Goal: Task Accomplishment & Management: Use online tool/utility

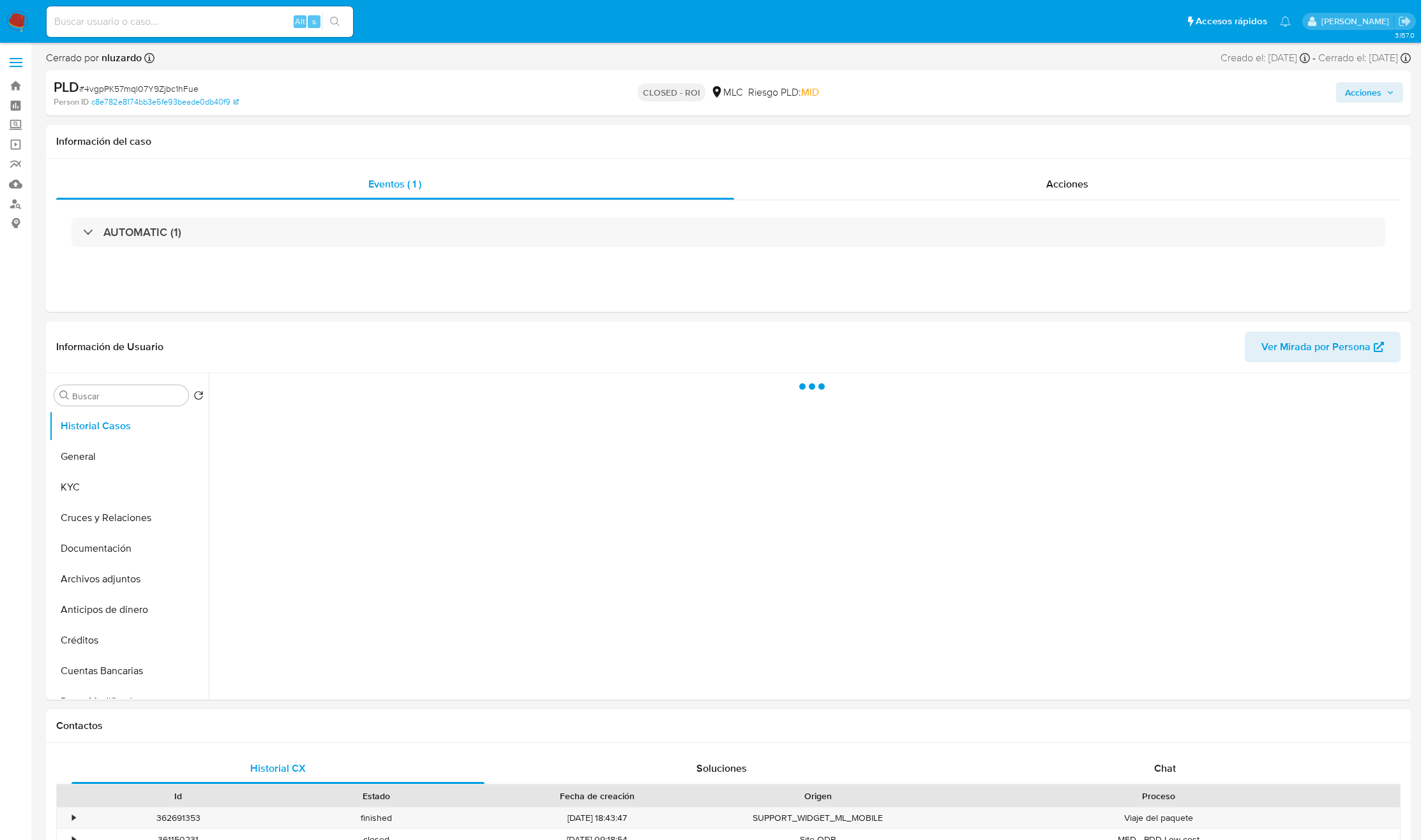
select select "10"
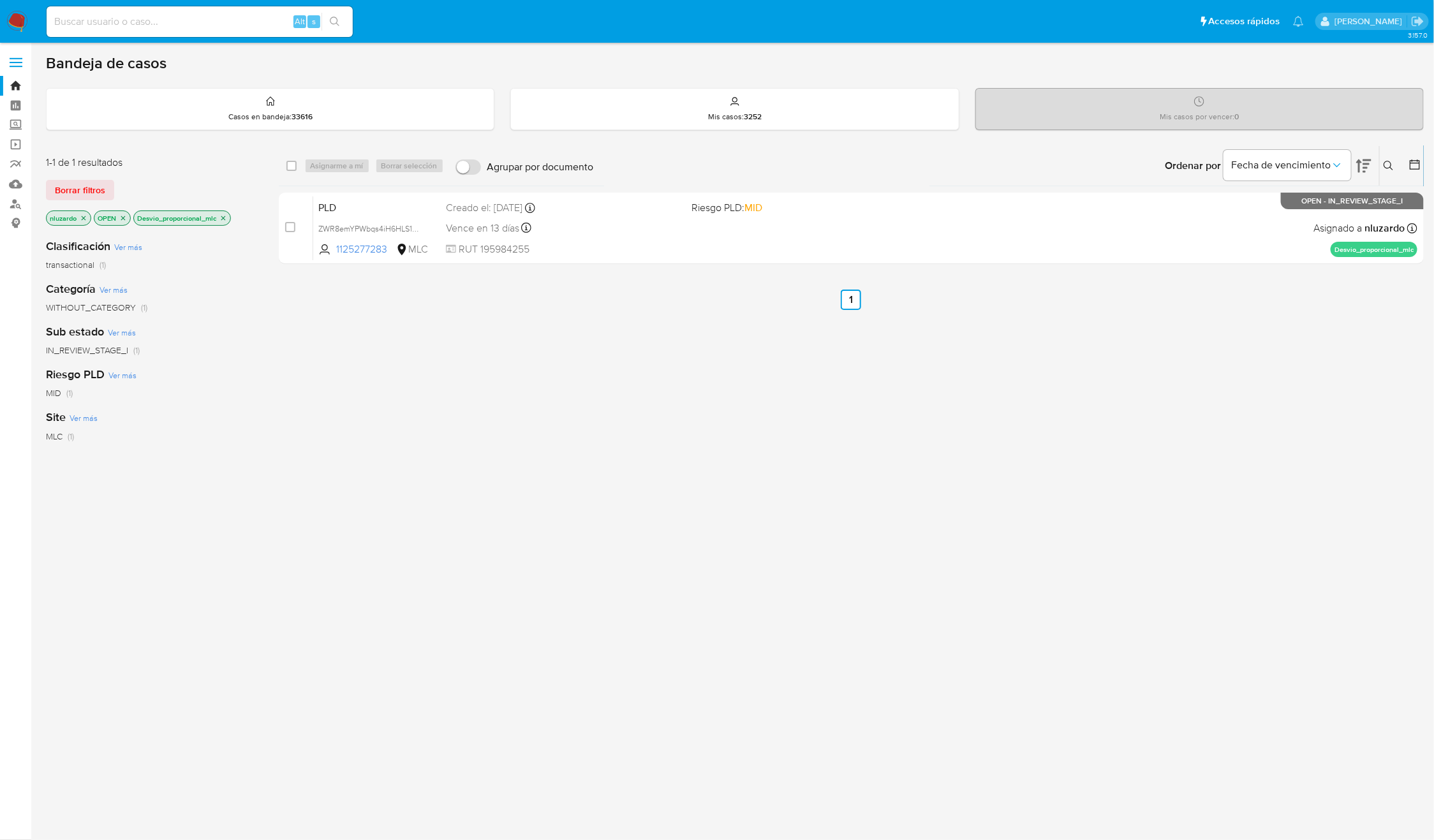
click at [1385, 166] on icon at bounding box center [1388, 166] width 10 height 10
click at [1287, 203] on div at bounding box center [1283, 214] width 216 height 31
click at [1277, 216] on input at bounding box center [1283, 214] width 216 height 16
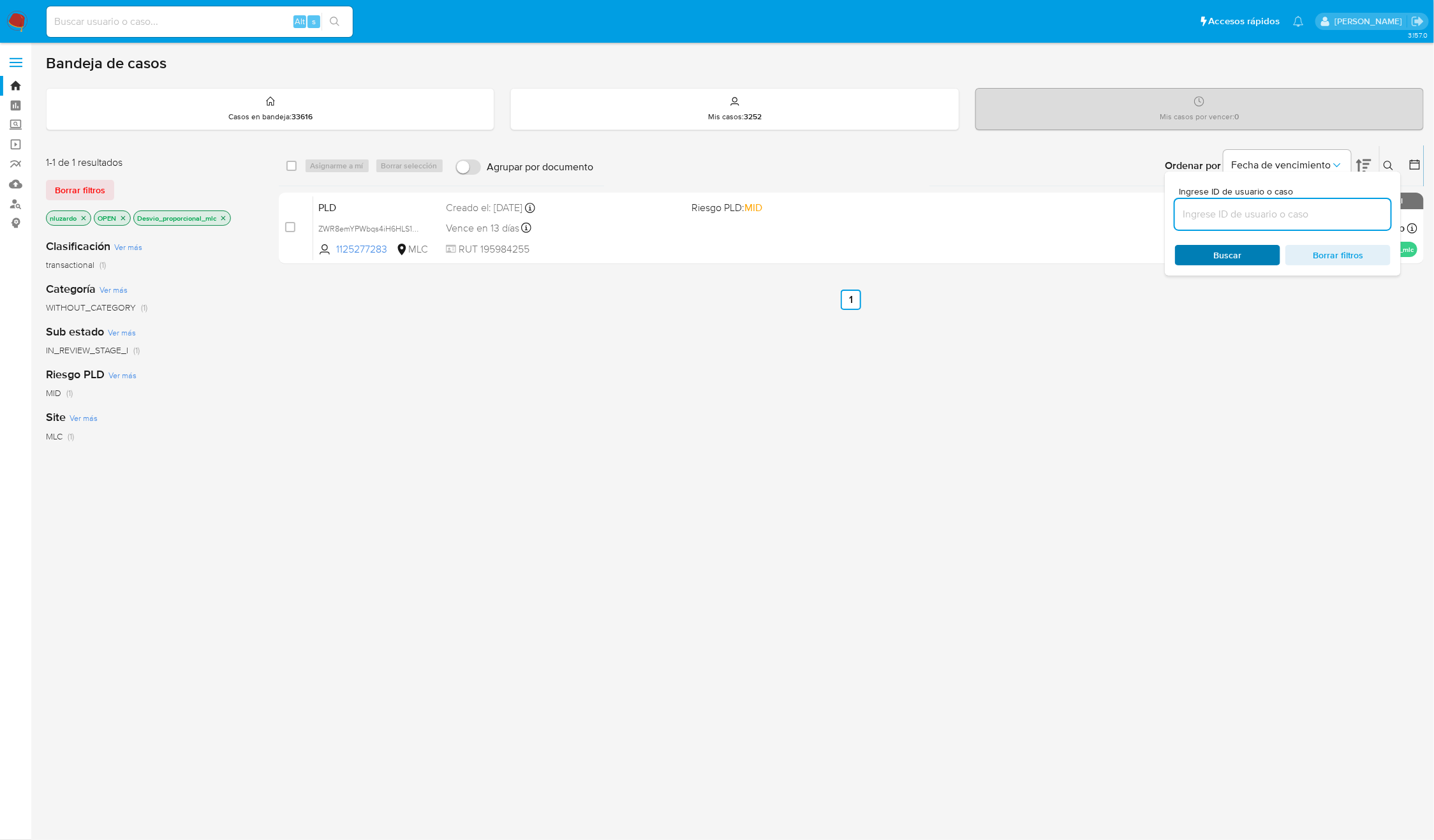
paste input "1125277283"
type input "1125277283"
click at [1233, 255] on span "Buscar" at bounding box center [1228, 255] width 28 height 20
click at [1387, 169] on div at bounding box center [1387, 170] width 5 height 5
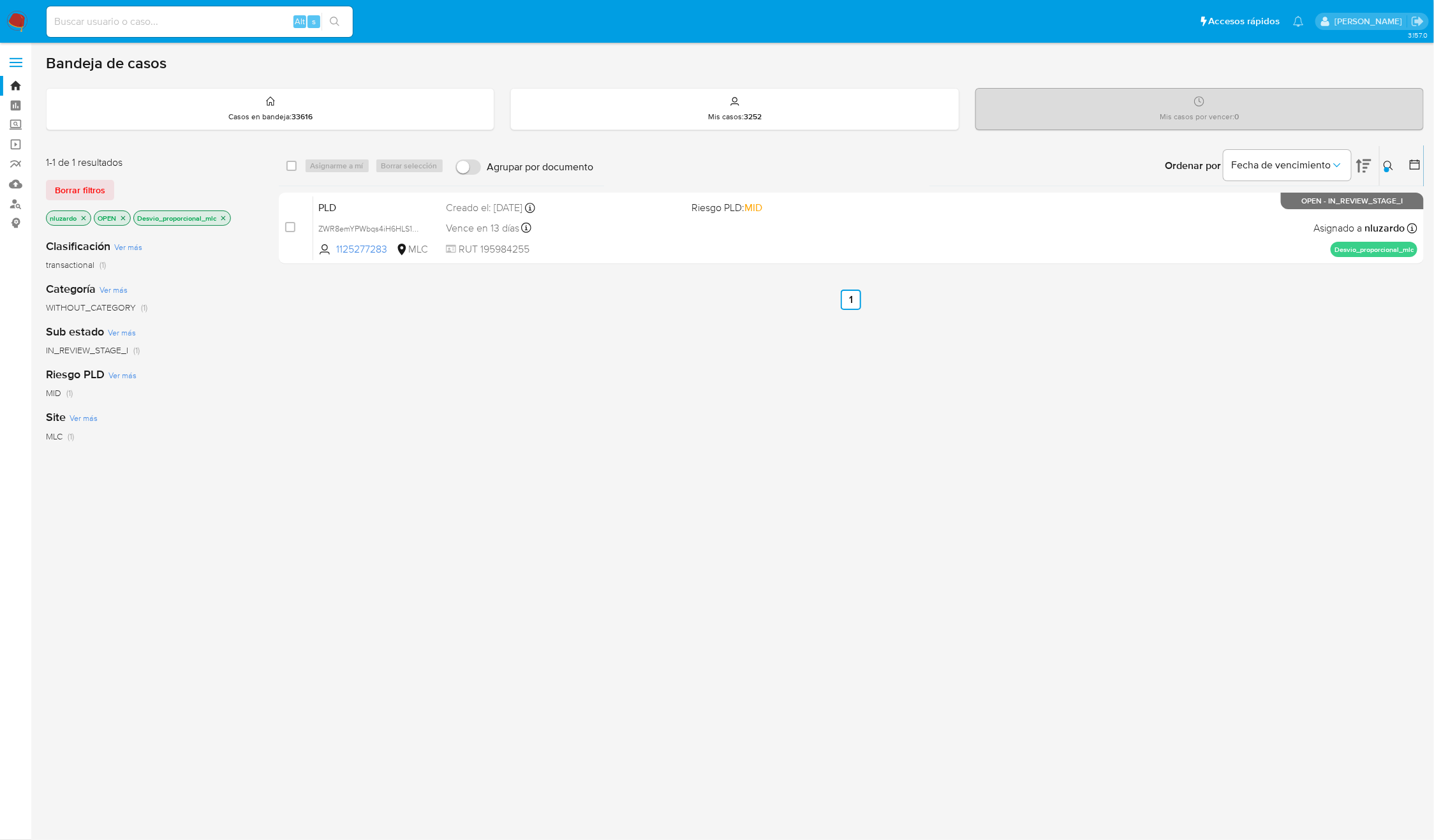
click at [1097, 404] on div "select-all-cases-checkbox Asignarme a mí Borrar selección Agrupar por documento…" at bounding box center [852, 434] width 1145 height 578
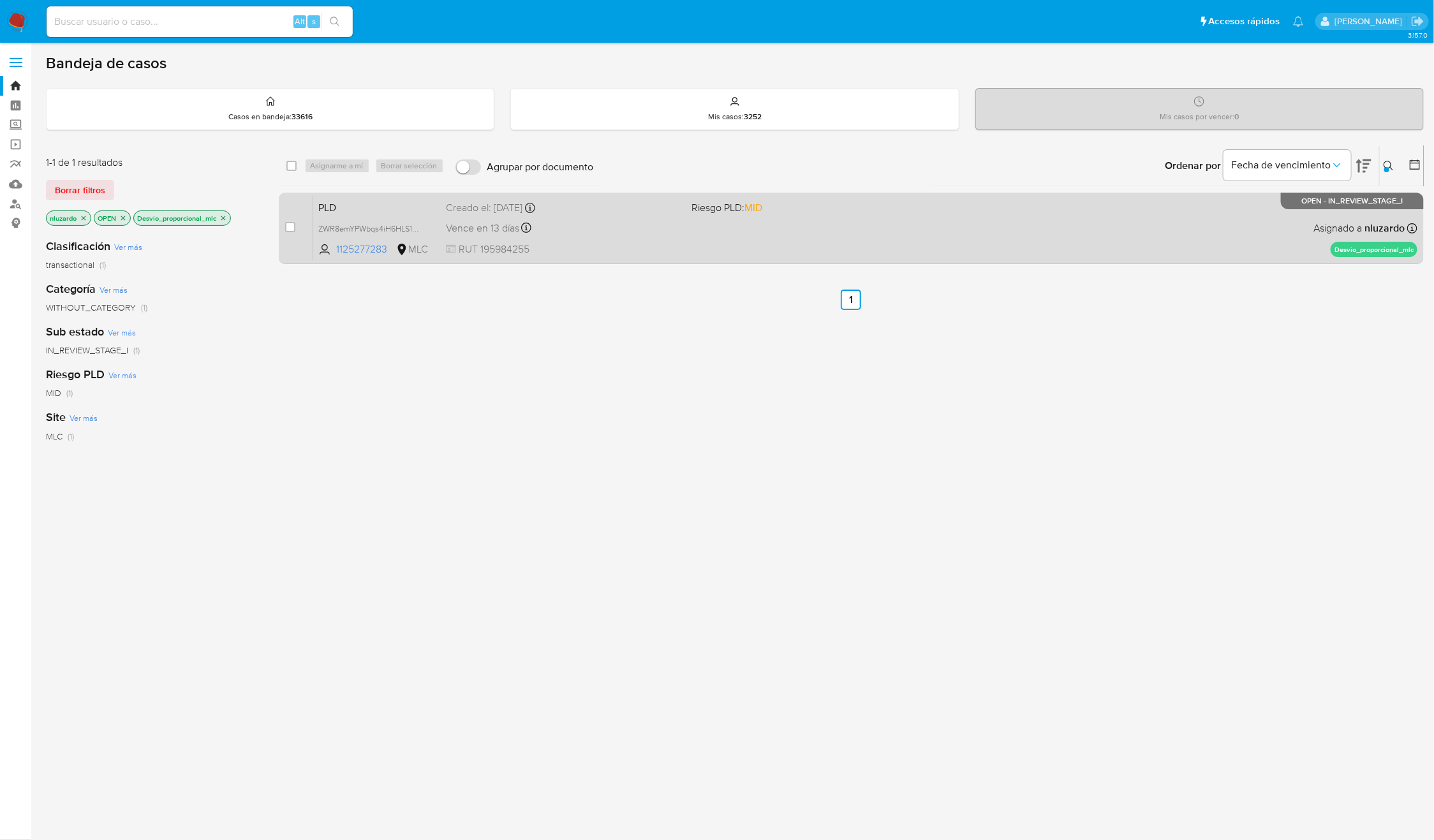
click at [981, 263] on div "case-item-checkbox No es posible asignar el caso PLD ZWR8emYPWbqs4iH6HLS1dKBx 1…" at bounding box center [852, 229] width 1145 height 72
click at [712, 222] on div "PLD ZWR8emYPWbqs4iH6HLS1dKBx 1125277283 MLC Riesgo PLD: MID Creado el: 12/06/20…" at bounding box center [865, 228] width 1105 height 64
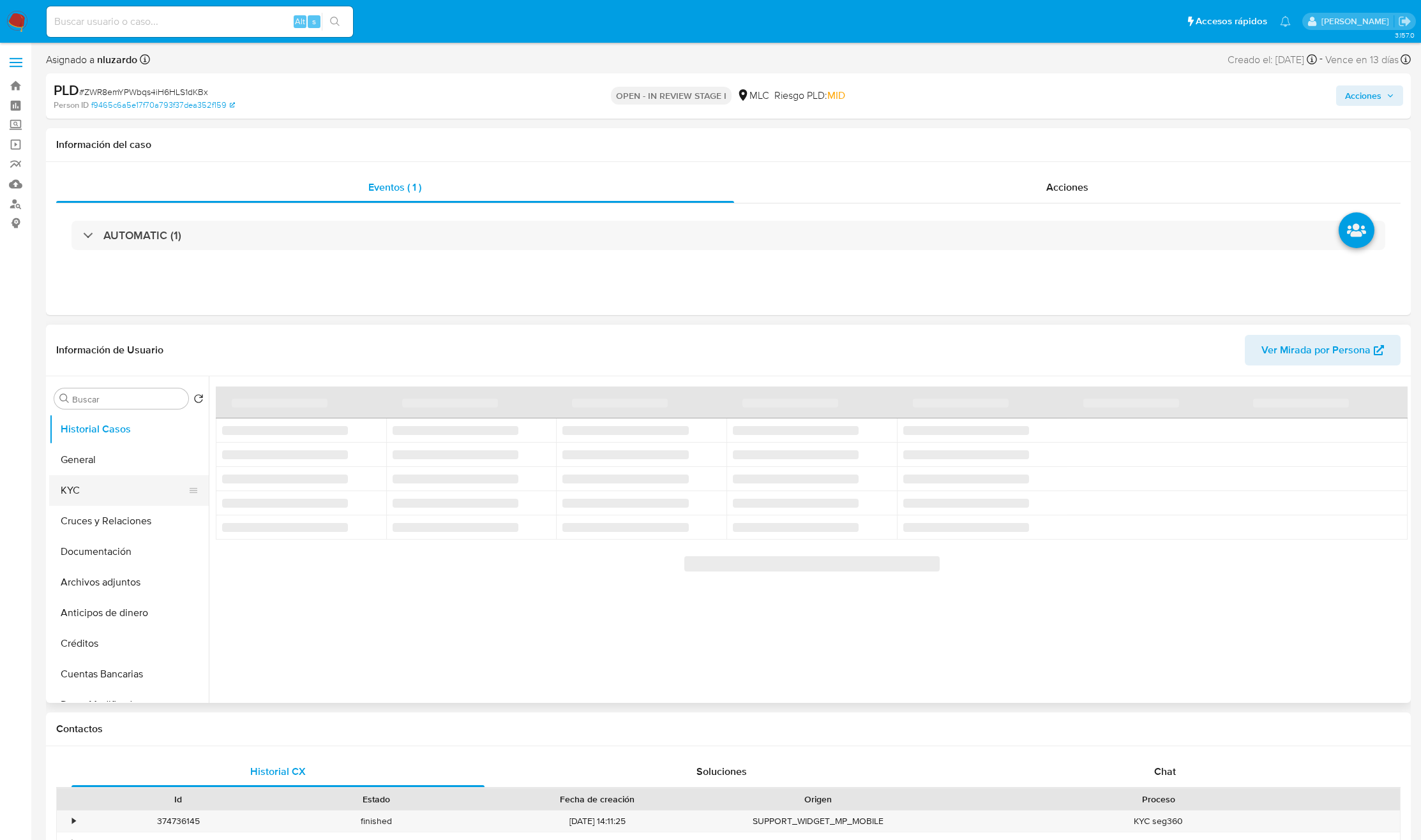
select select "10"
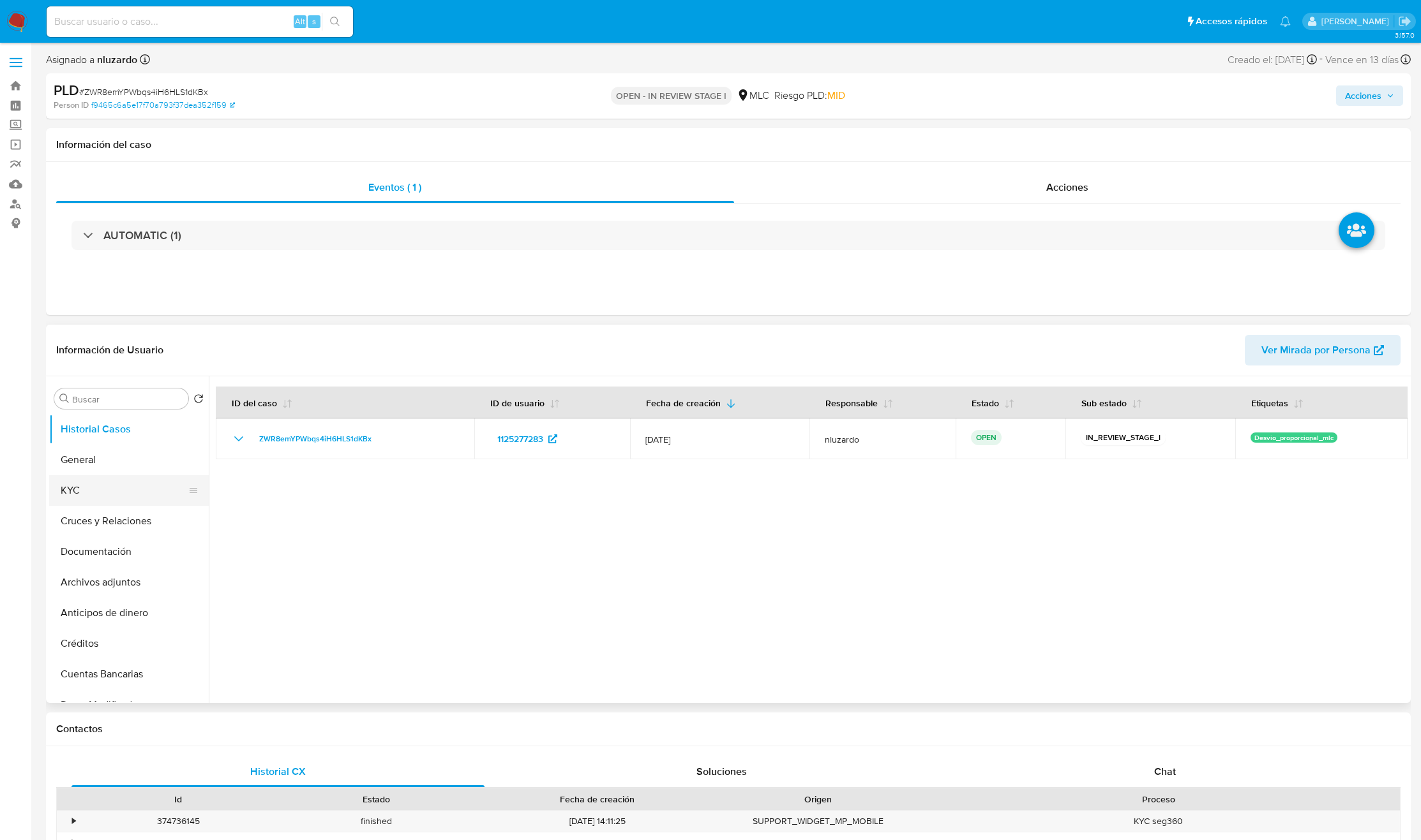
click at [124, 484] on button "KYC" at bounding box center [124, 491] width 149 height 31
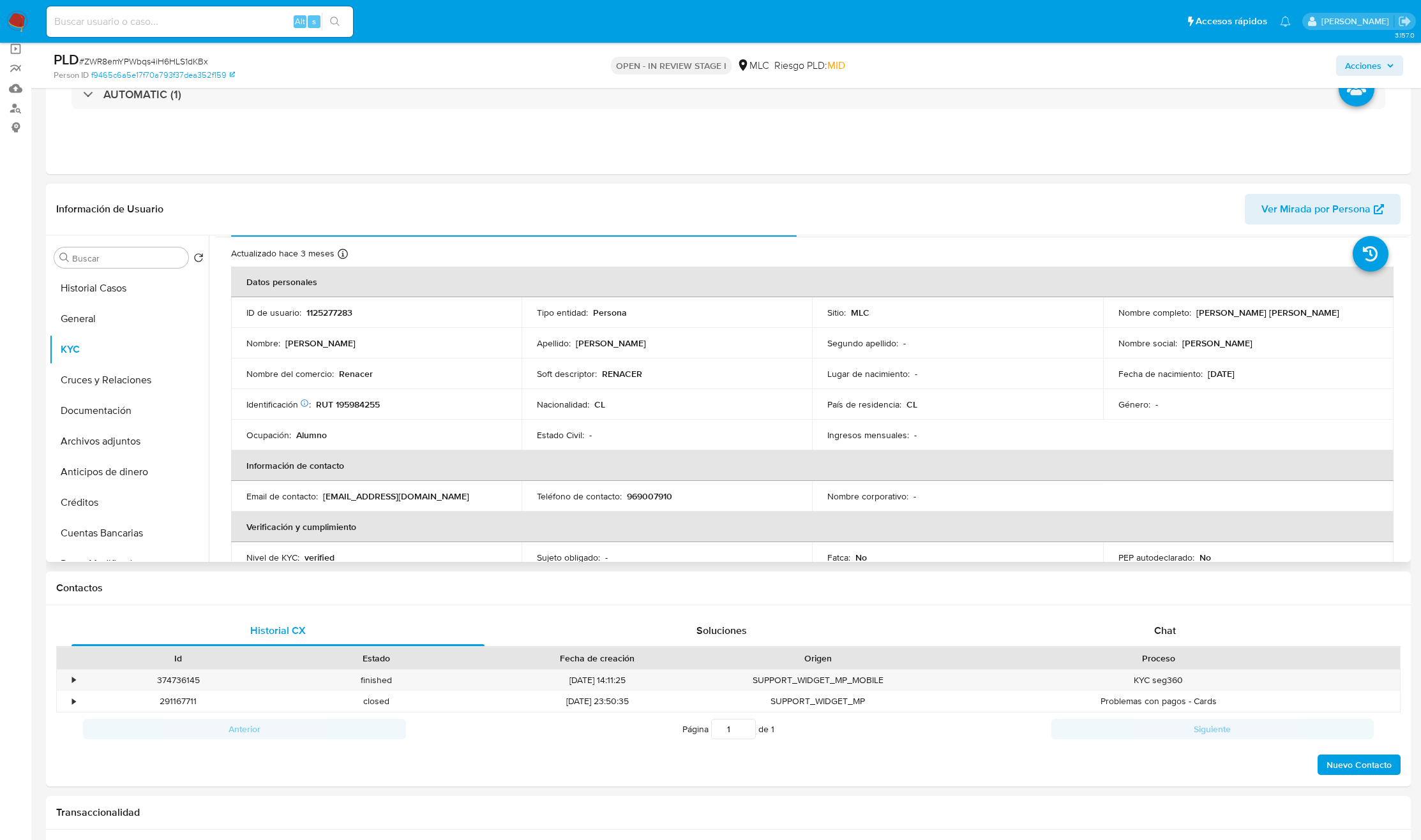
scroll to position [37, 0]
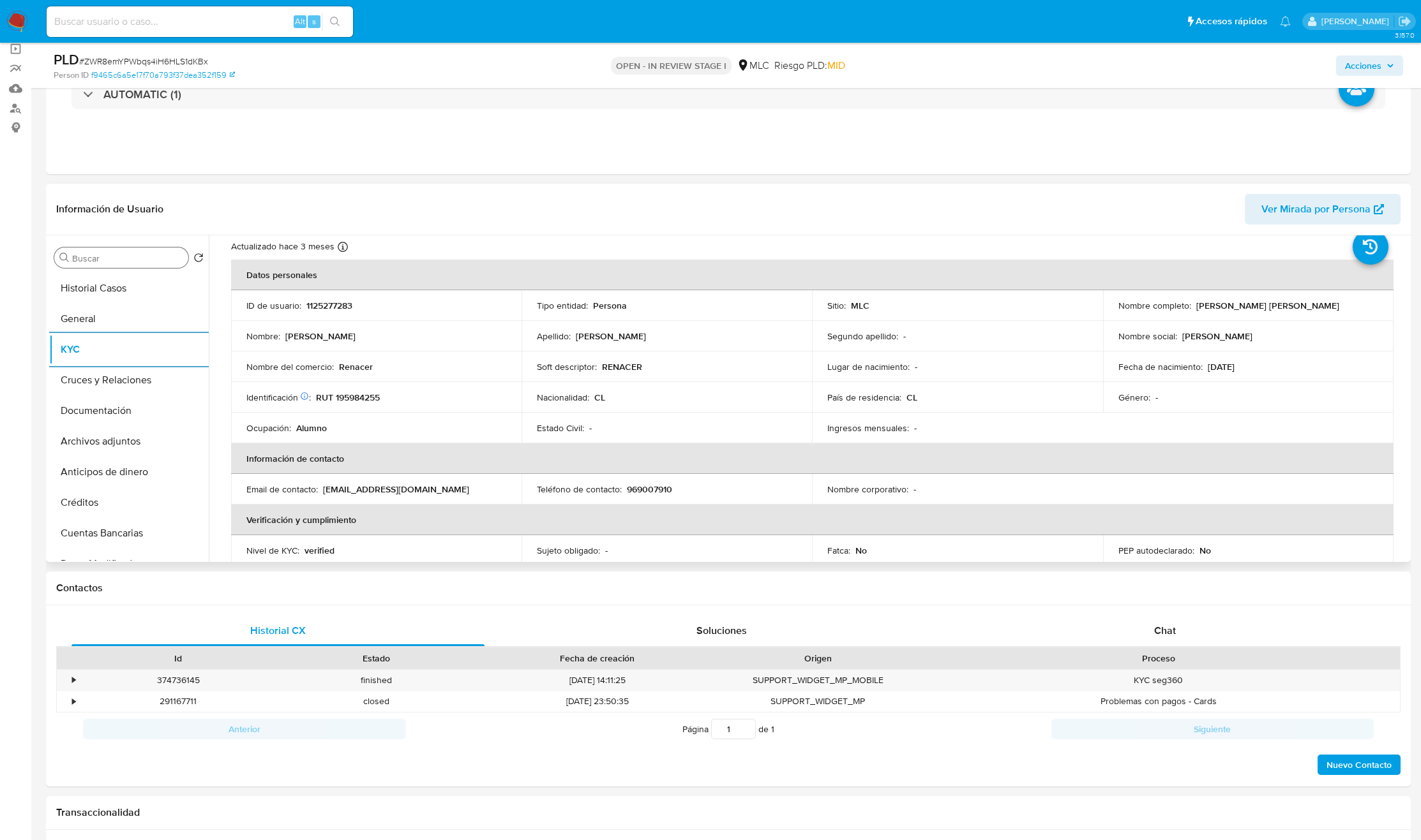
click at [102, 251] on div "Buscar" at bounding box center [121, 257] width 134 height 20
click at [102, 255] on input "Buscar" at bounding box center [127, 259] width 111 height 12
click at [87, 313] on button "Cruces y Relaciones" at bounding box center [124, 319] width 149 height 31
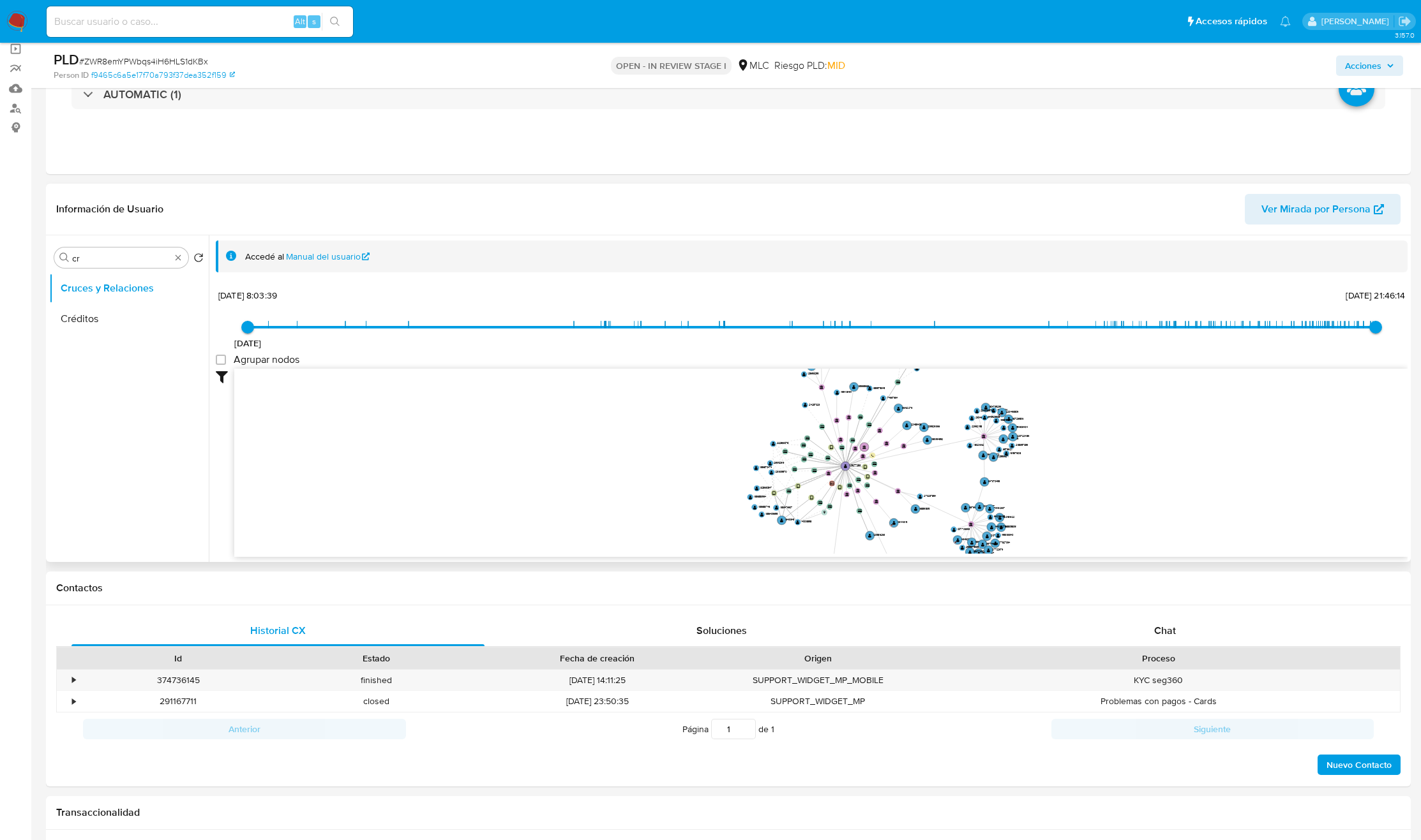
drag, startPoint x: 907, startPoint y: 498, endPoint x: 864, endPoint y: 510, distance: 44.6
click at [864, 510] on icon "device-6477d1ea08813b00188db51e  device-62a097b908813b001a784f39  device-6477…" at bounding box center [821, 461] width 1173 height 185
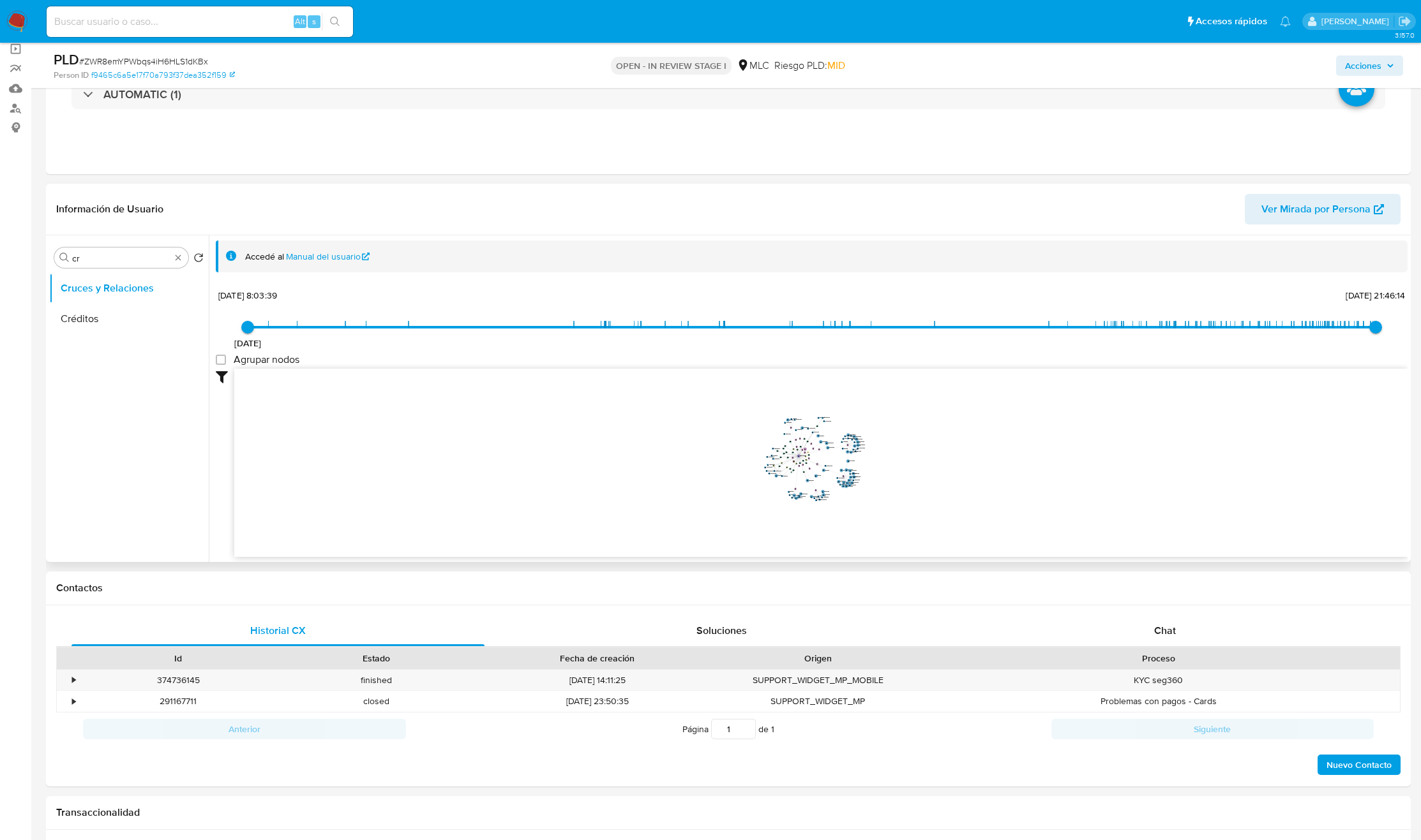
drag, startPoint x: 856, startPoint y: 505, endPoint x: 817, endPoint y: 465, distance: 55.9
click at [817, 465] on icon "device-6477d1ea08813b00188db51e  device-62a097b908813b001a784f39  device-6477…" at bounding box center [821, 461] width 1173 height 185
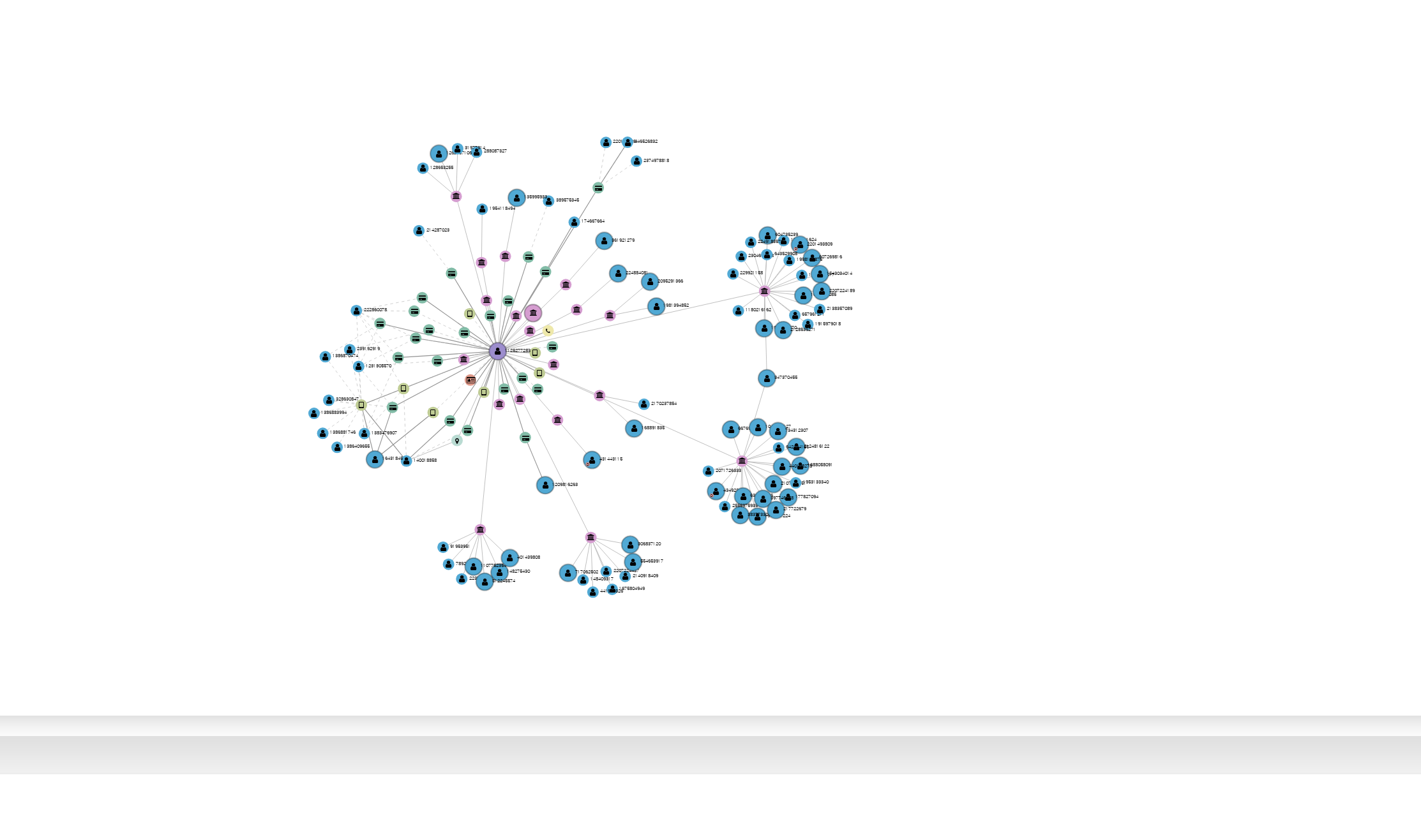
drag, startPoint x: 882, startPoint y: 468, endPoint x: 886, endPoint y: 479, distance: 11.7
click at [885, 479] on icon "device-6477d1ea08813b00188db51e  device-62a097b908813b001a784f39  device-6477…" at bounding box center [821, 461] width 1173 height 185
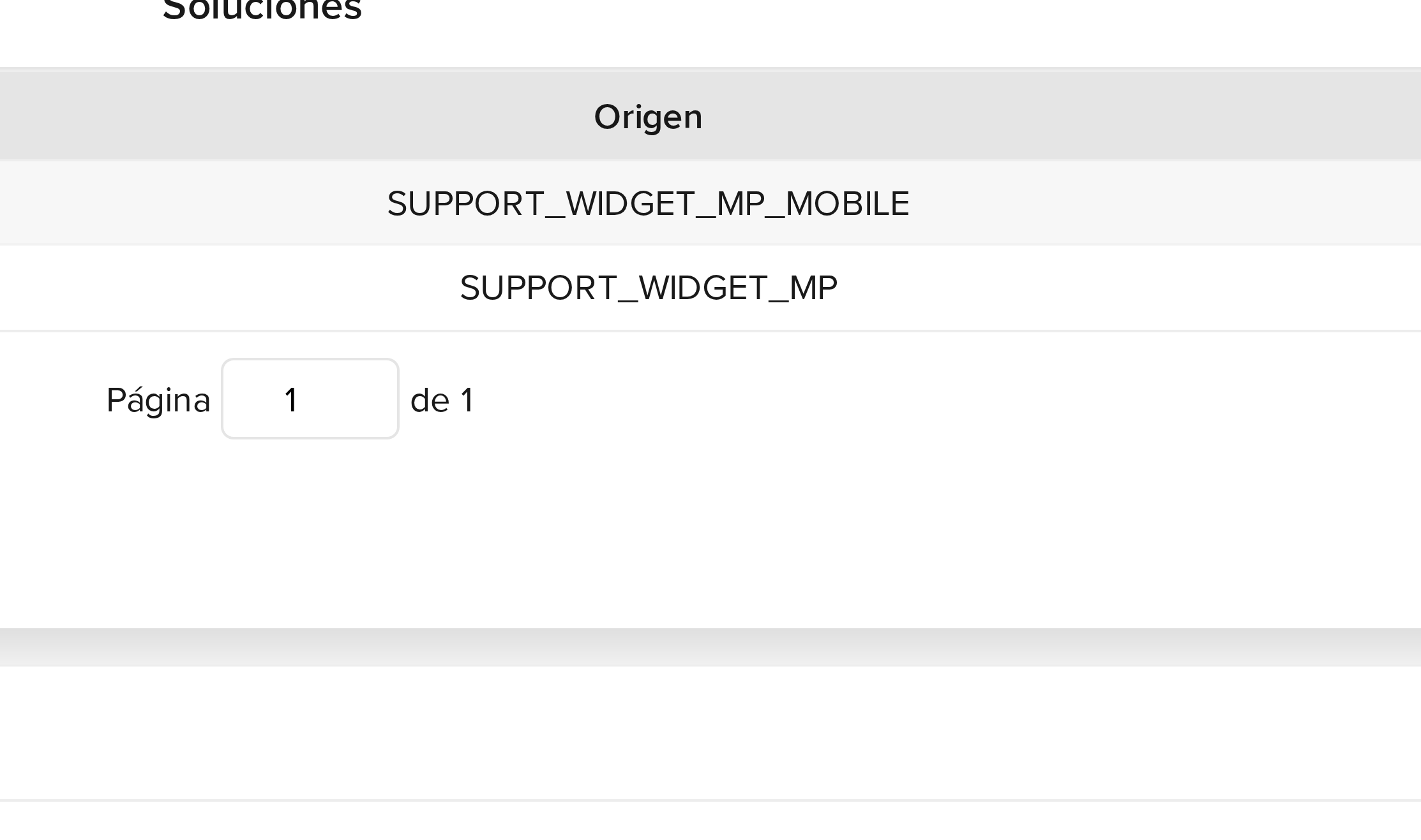
scroll to position [94, 0]
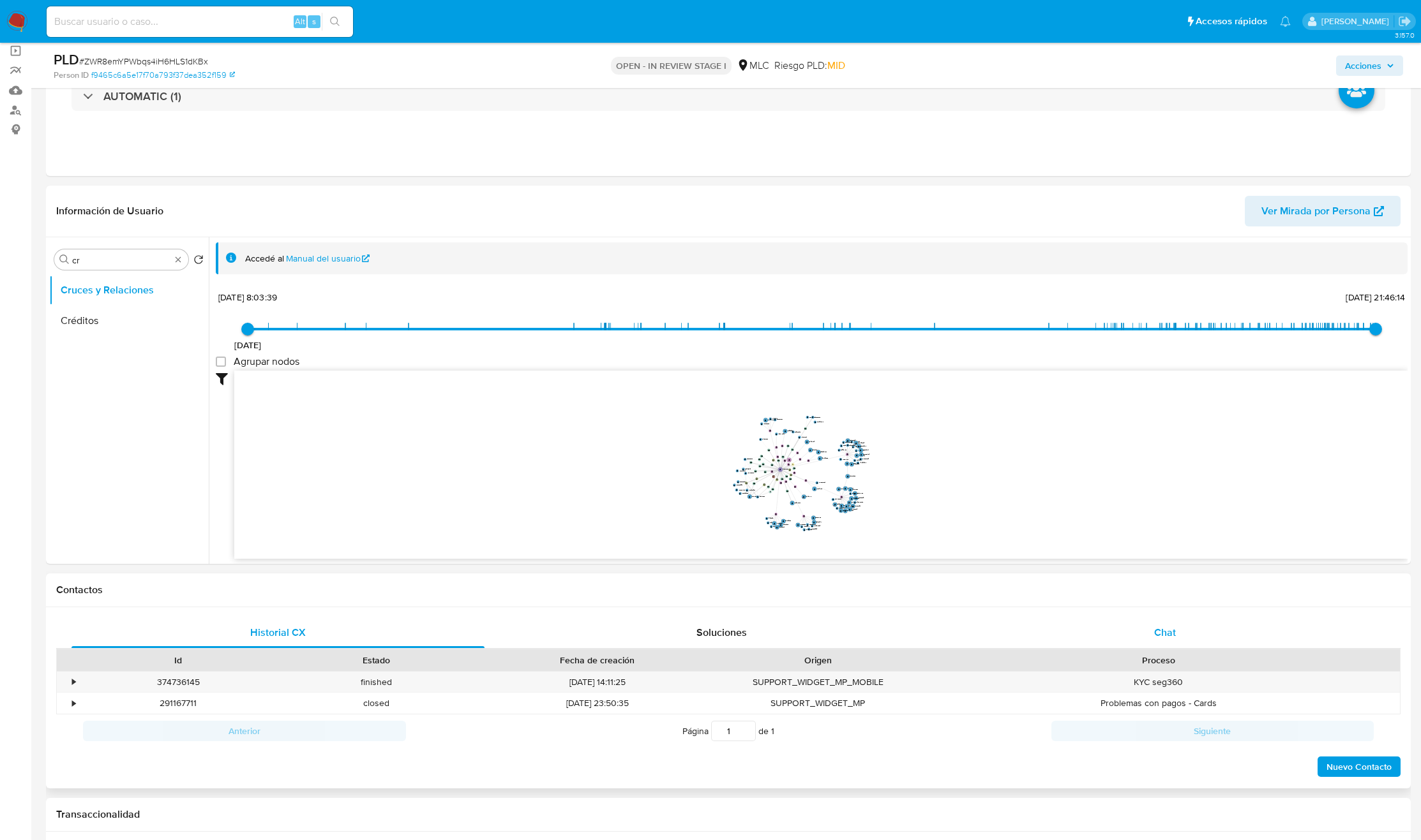
click at [1136, 643] on div "Chat" at bounding box center [1165, 633] width 413 height 31
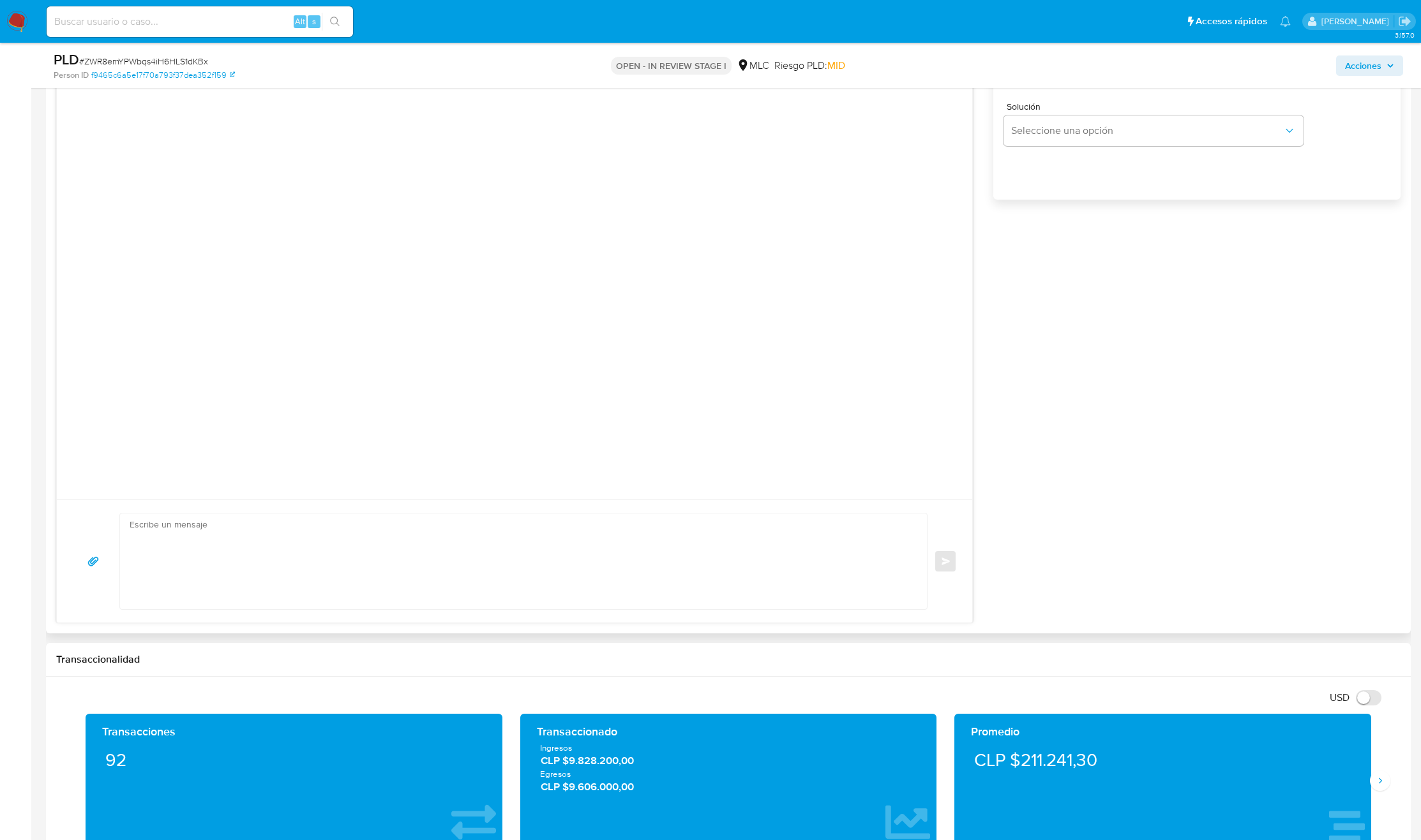
scroll to position [0, 0]
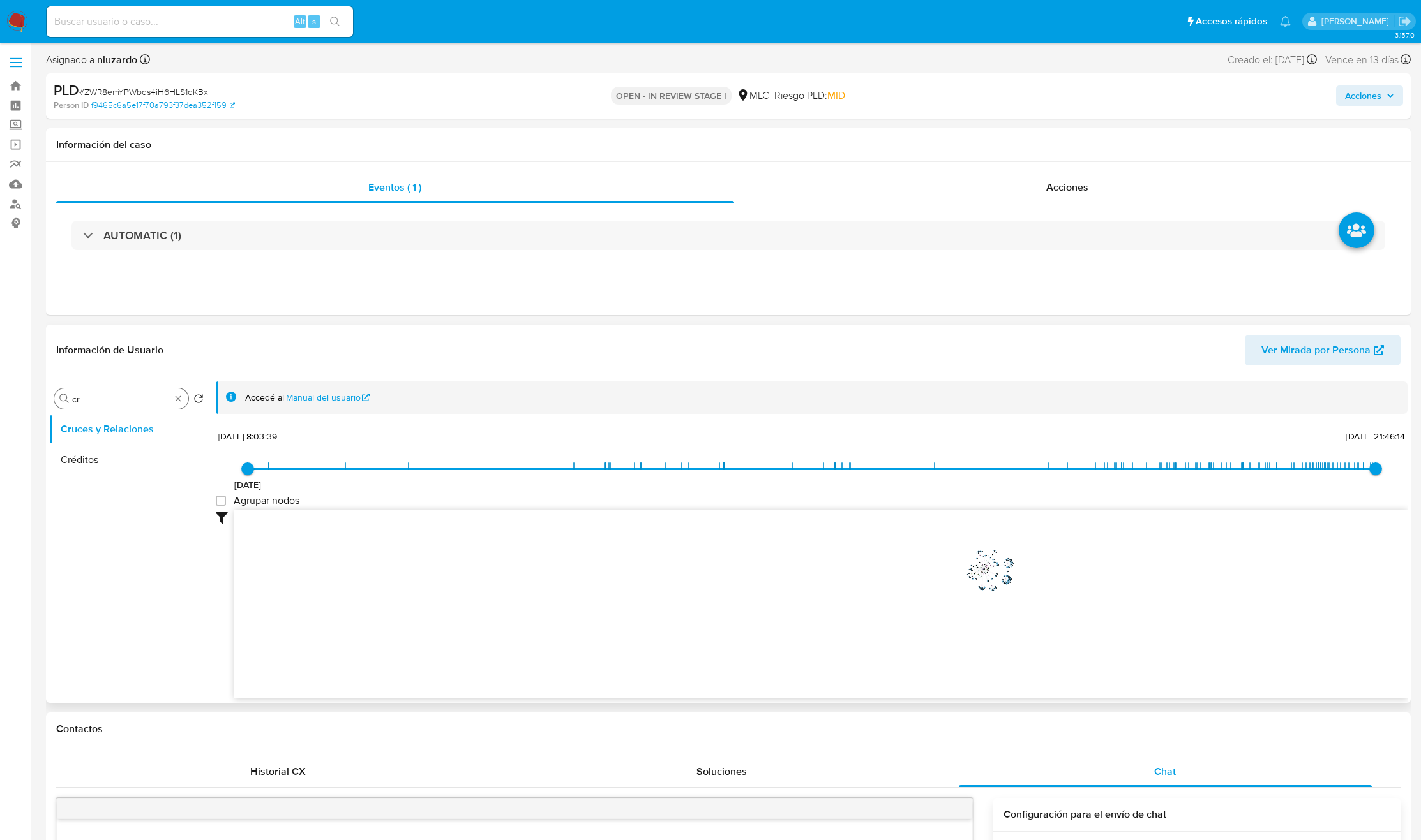
click at [89, 392] on div "Buscar cr" at bounding box center [121, 398] width 134 height 20
click at [89, 395] on input "cr" at bounding box center [120, 399] width 98 height 12
type input "DOC"
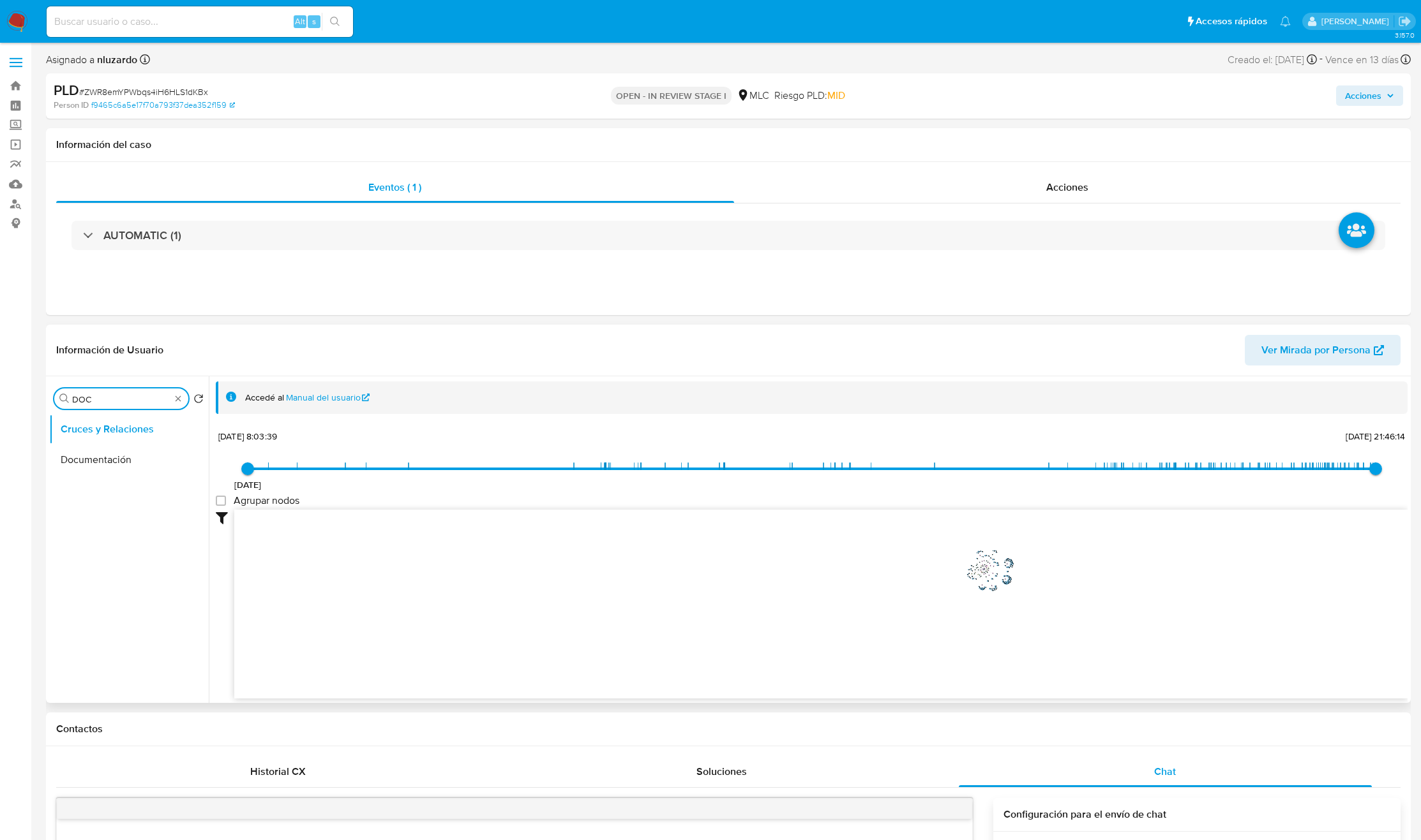
click at [110, 448] on button "Documentación" at bounding box center [129, 460] width 160 height 31
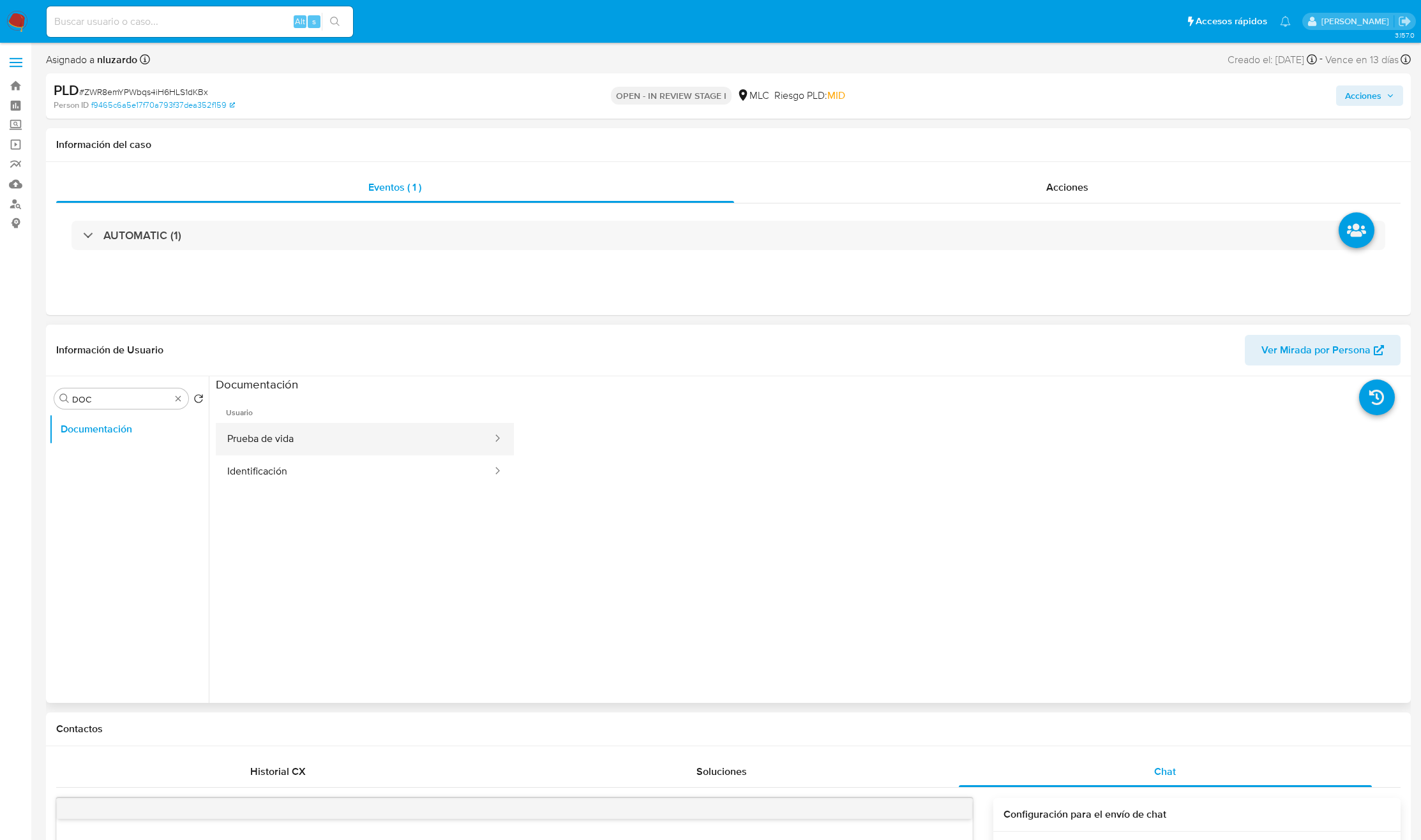
click at [317, 444] on button "Prueba de vida" at bounding box center [355, 440] width 277 height 33
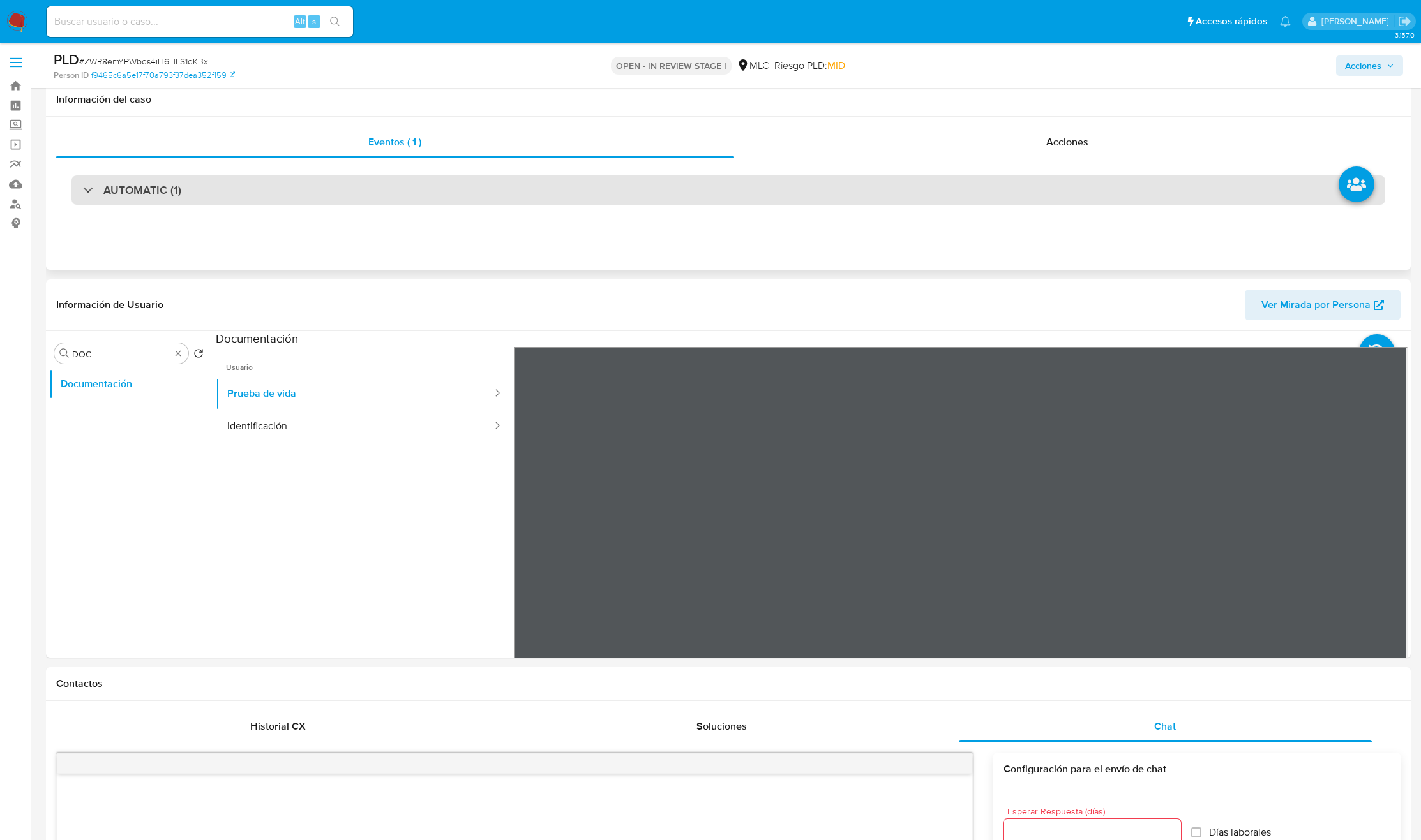
scroll to position [96, 0]
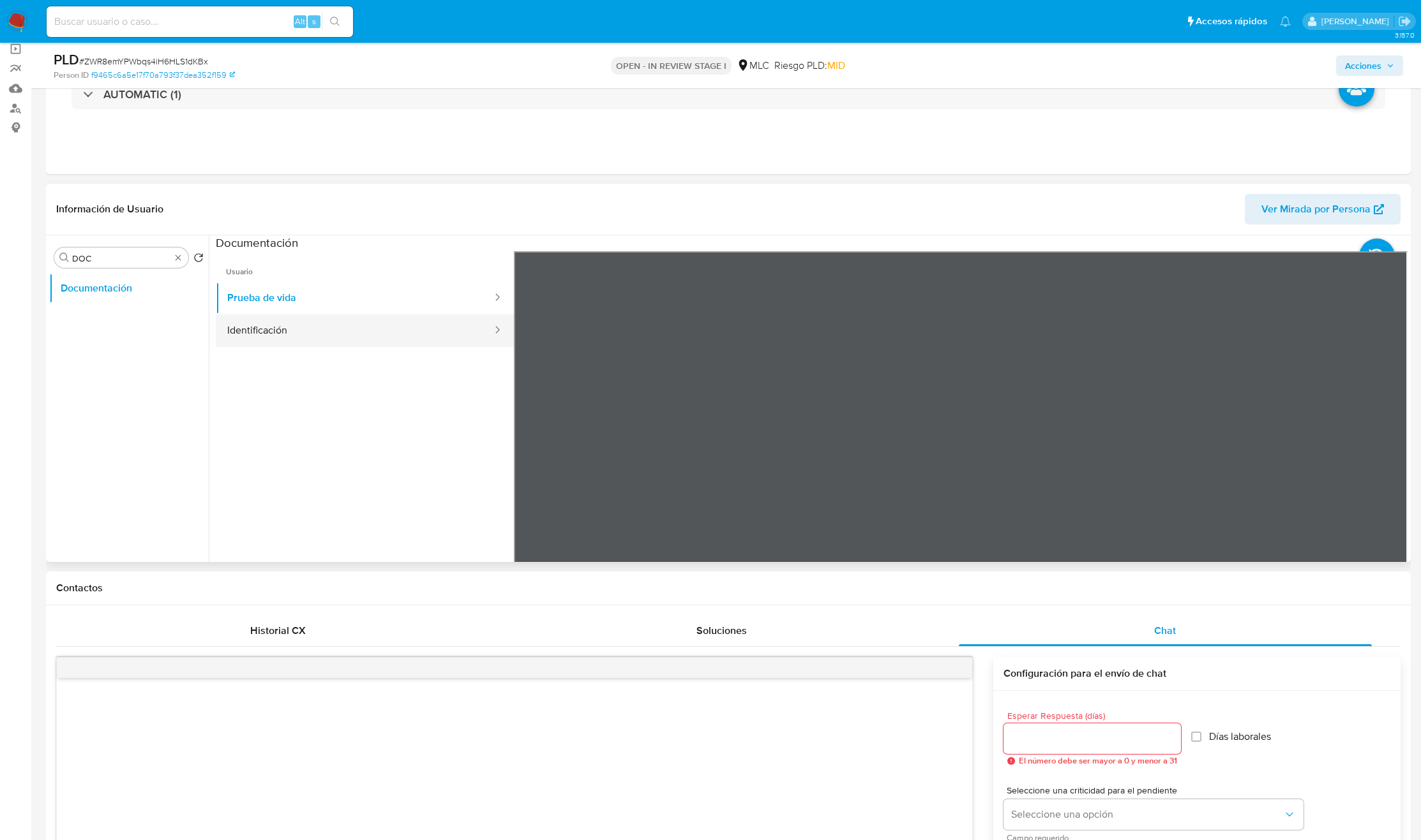
click at [236, 329] on button "Identificación" at bounding box center [355, 331] width 277 height 33
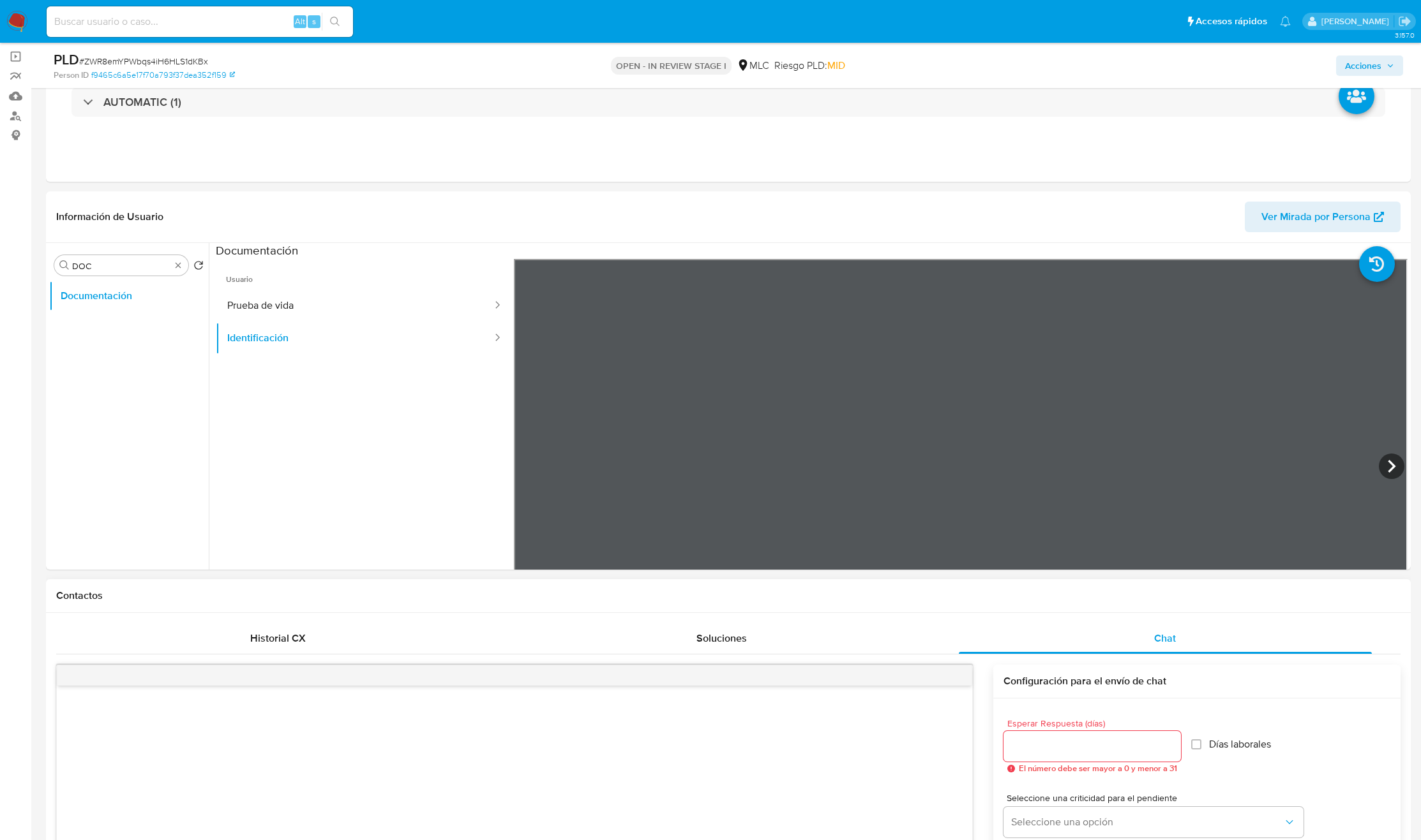
scroll to position [0, 0]
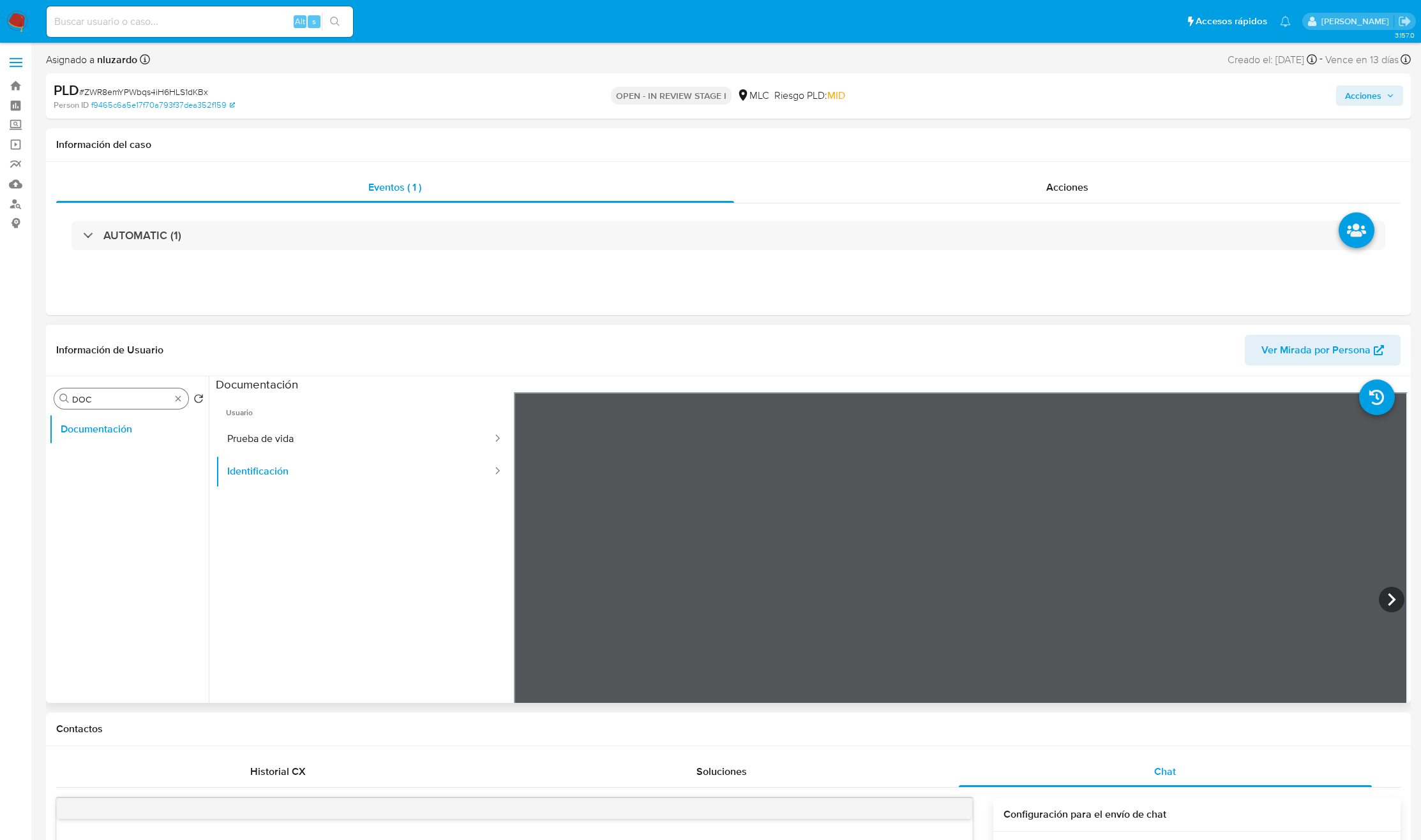
click at [180, 404] on div "Buscar DOC" at bounding box center [121, 398] width 134 height 20
drag, startPoint x: 176, startPoint y: 402, endPoint x: 155, endPoint y: 455, distance: 57.0
click at [125, 505] on button "KYC" at bounding box center [124, 491] width 149 height 31
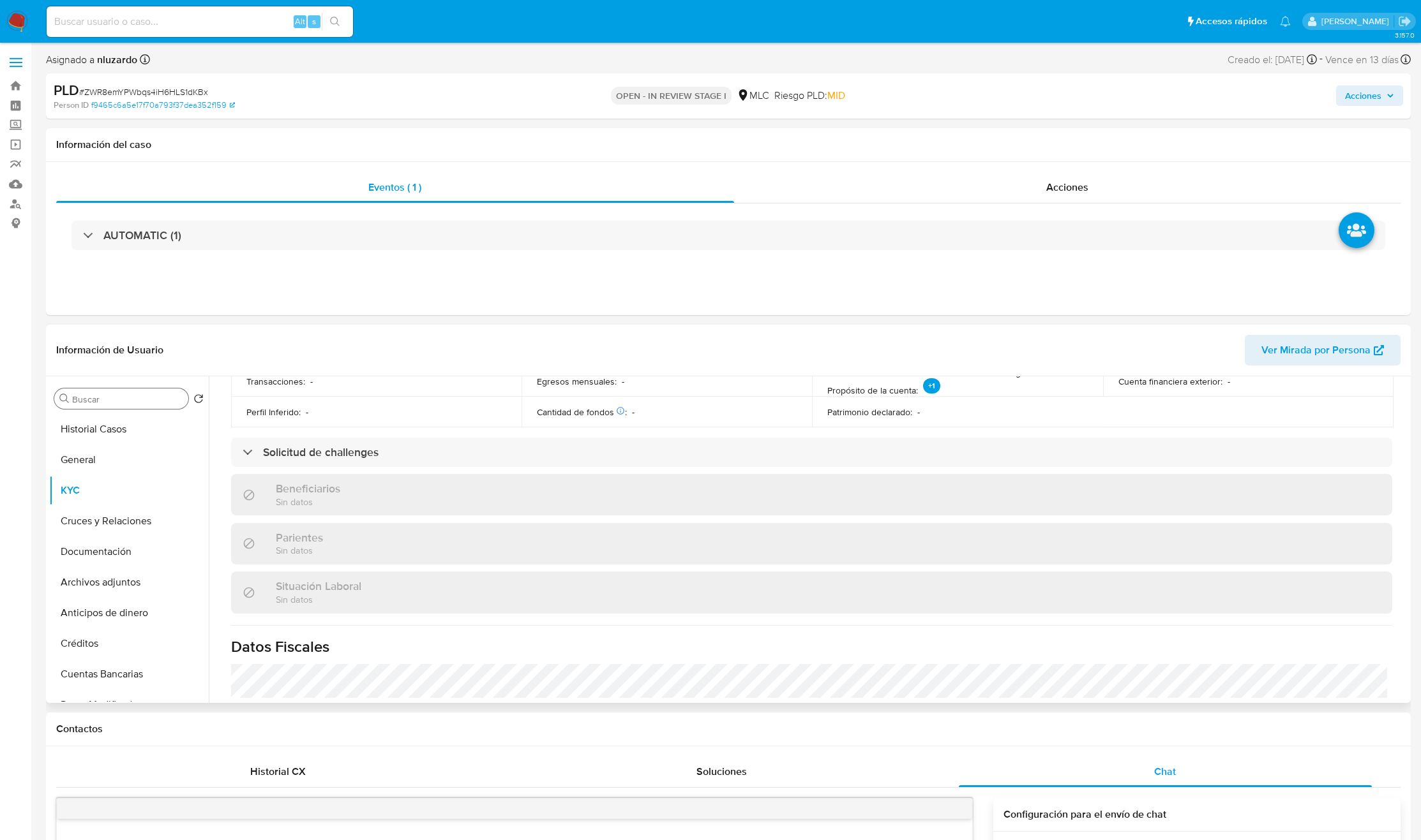
scroll to position [692, 0]
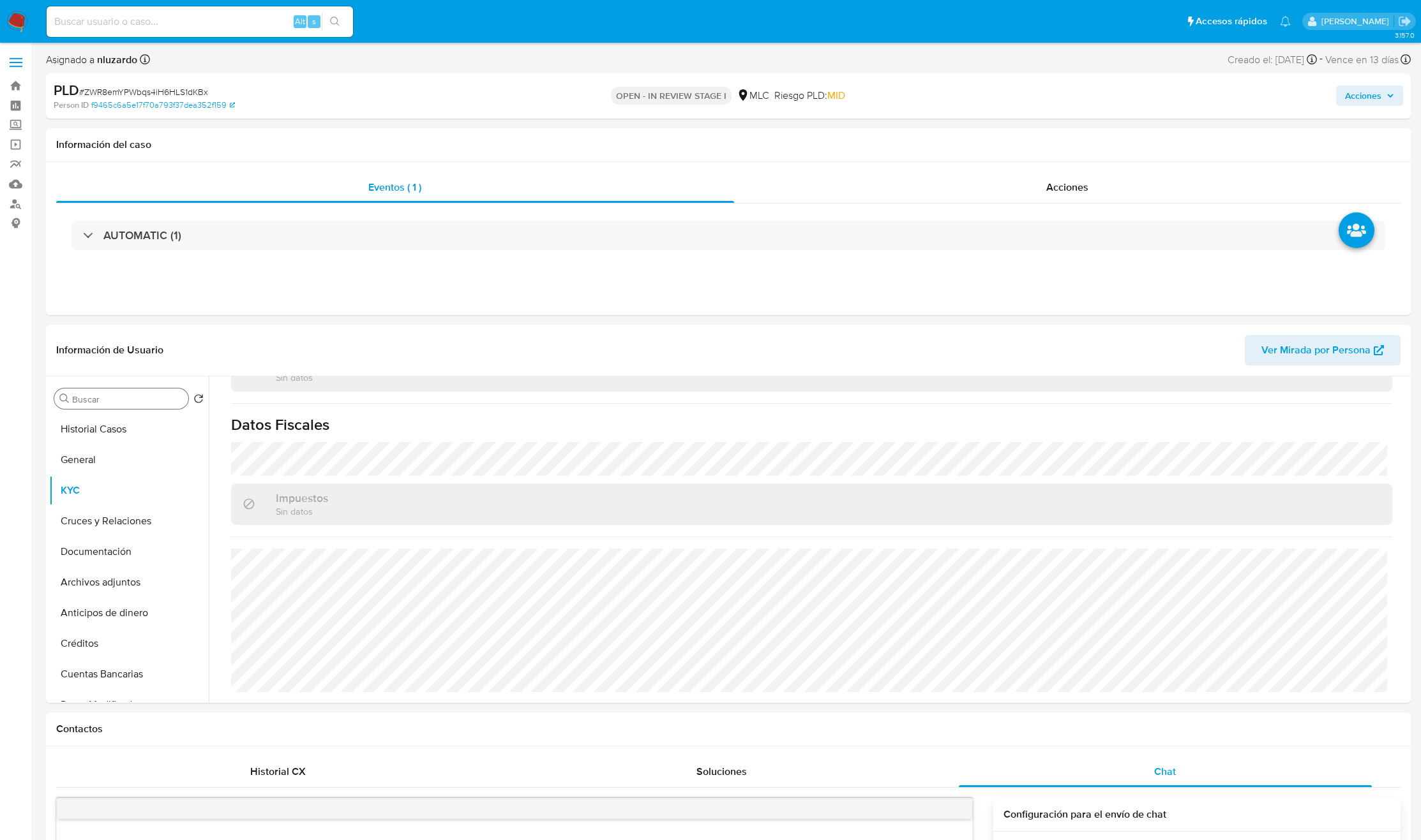
click at [142, 392] on div "Buscar" at bounding box center [121, 398] width 134 height 20
click at [141, 402] on input "Buscar" at bounding box center [127, 399] width 111 height 12
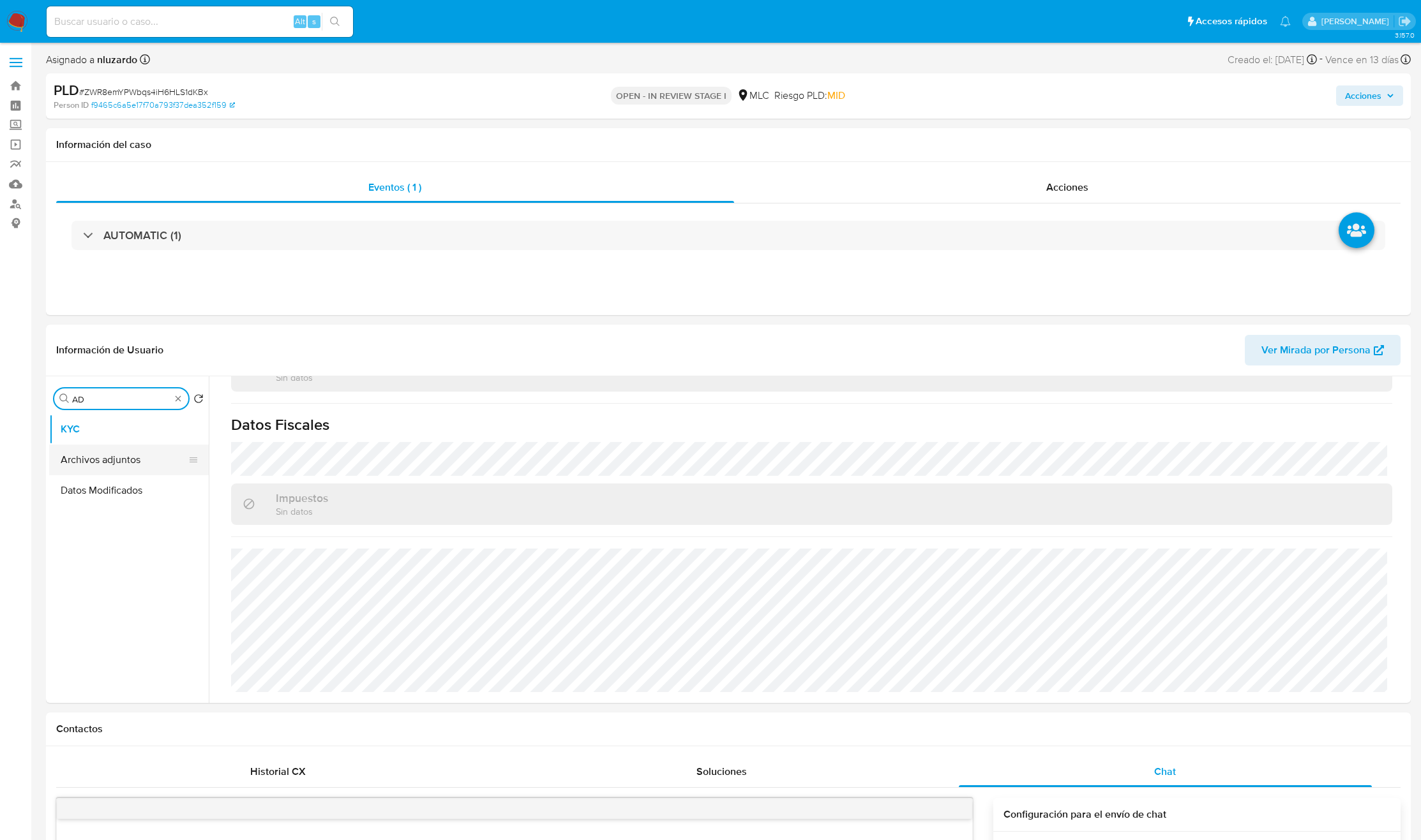
type input "AD"
click at [124, 453] on button "Archivos adjuntos" at bounding box center [124, 460] width 149 height 31
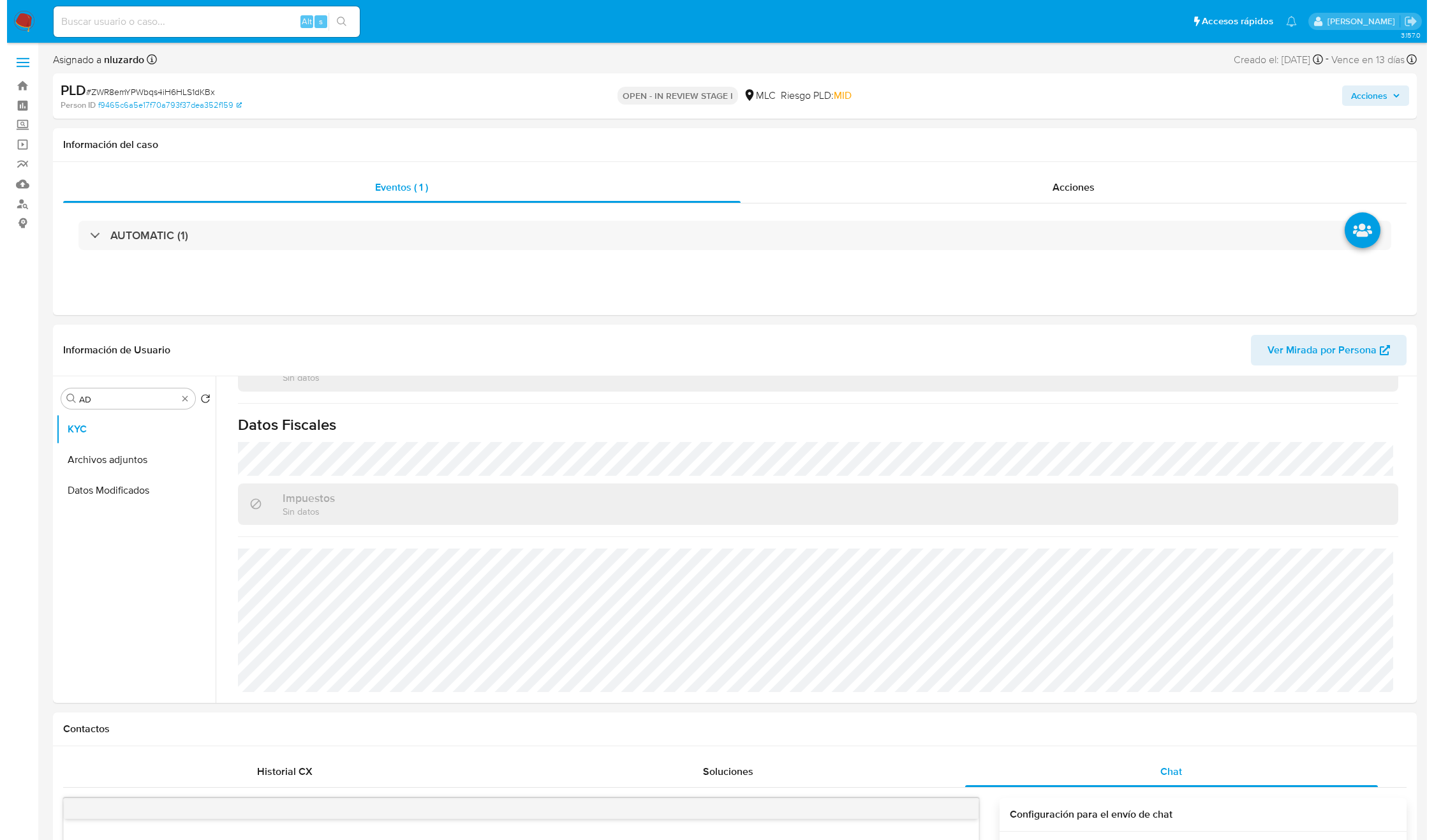
scroll to position [0, 0]
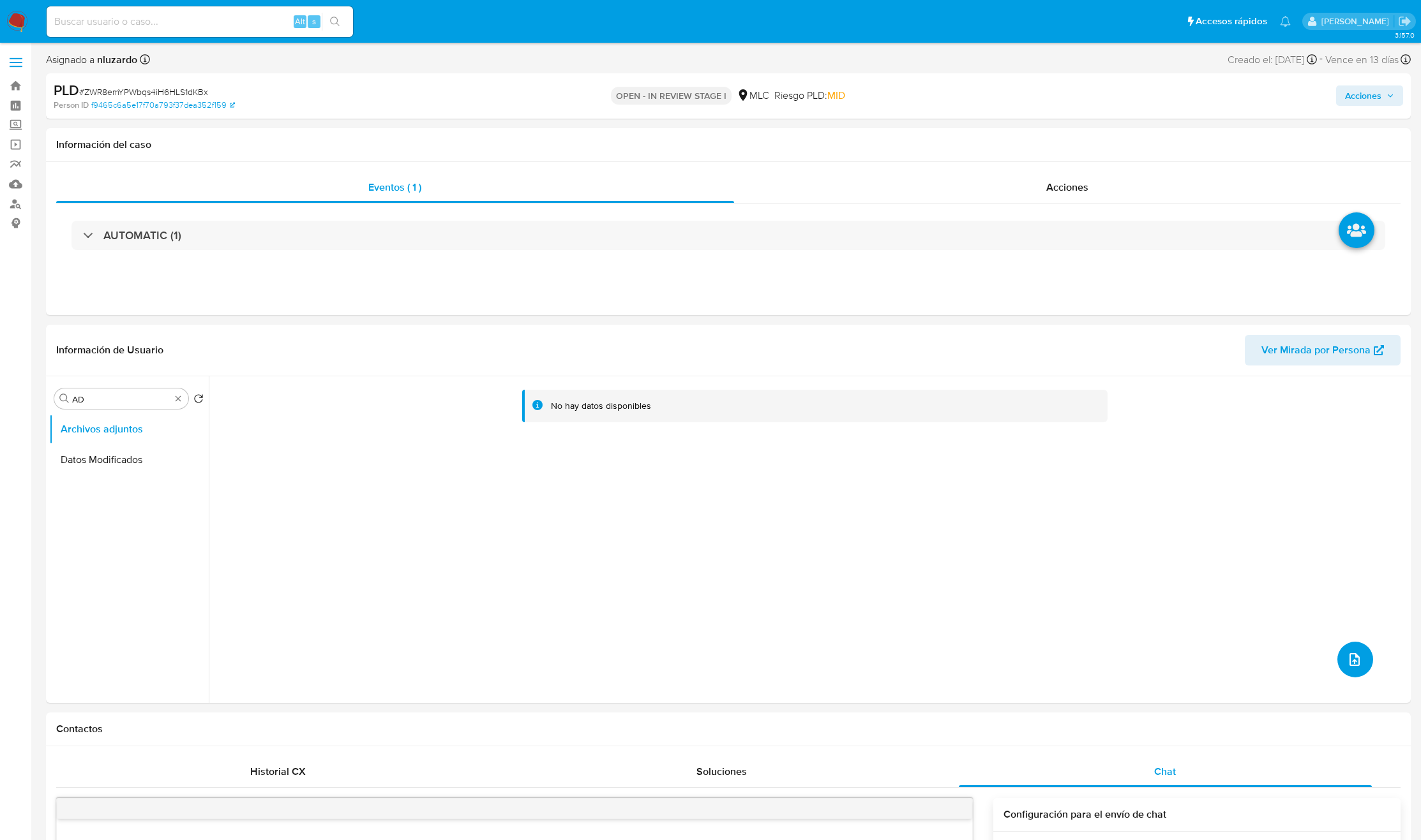
click at [1346, 663] on icon "upload-file" at bounding box center [1354, 660] width 16 height 16
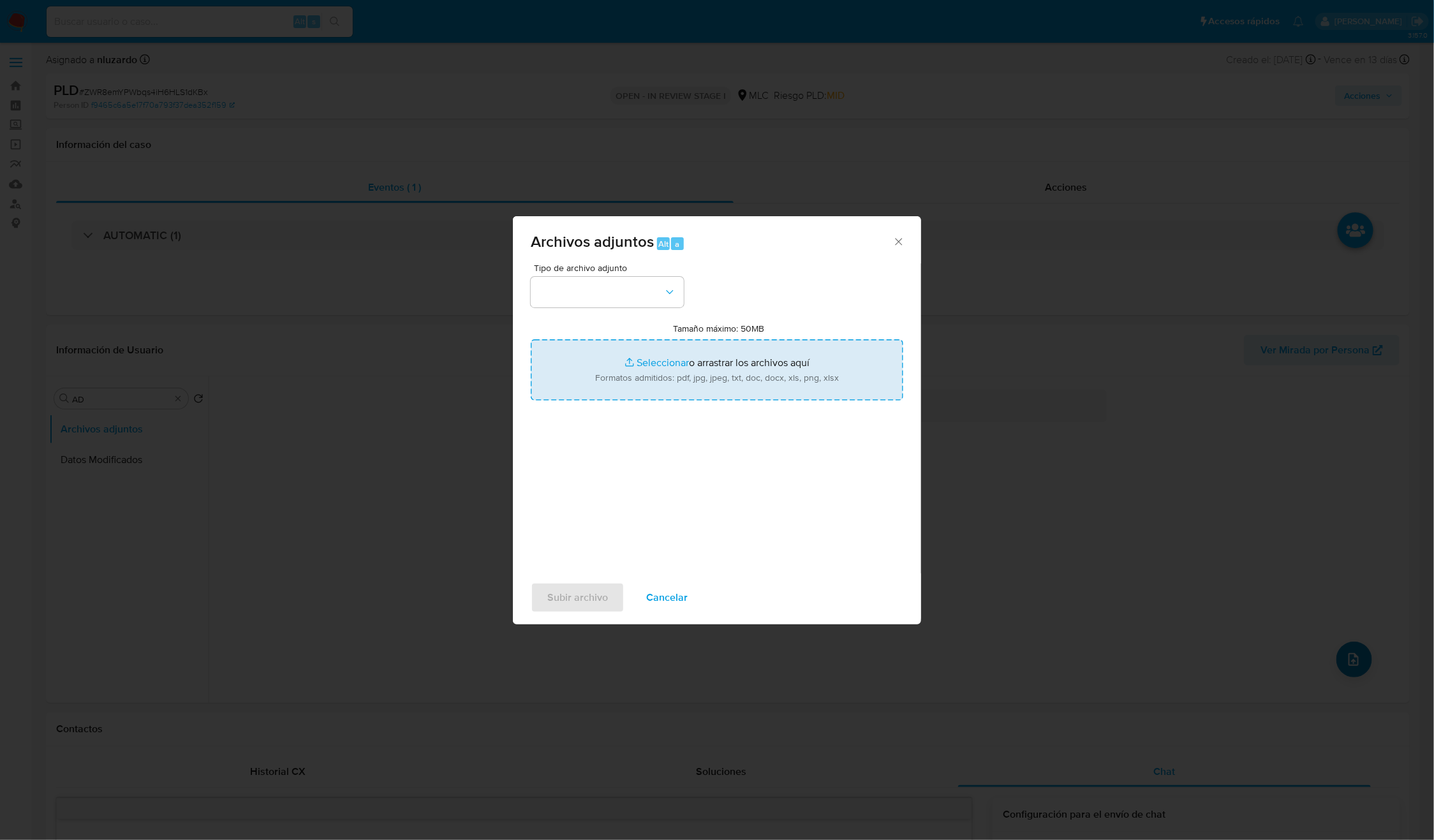
type input "C:\fakepath\1125277283 - Caselog.pdf"
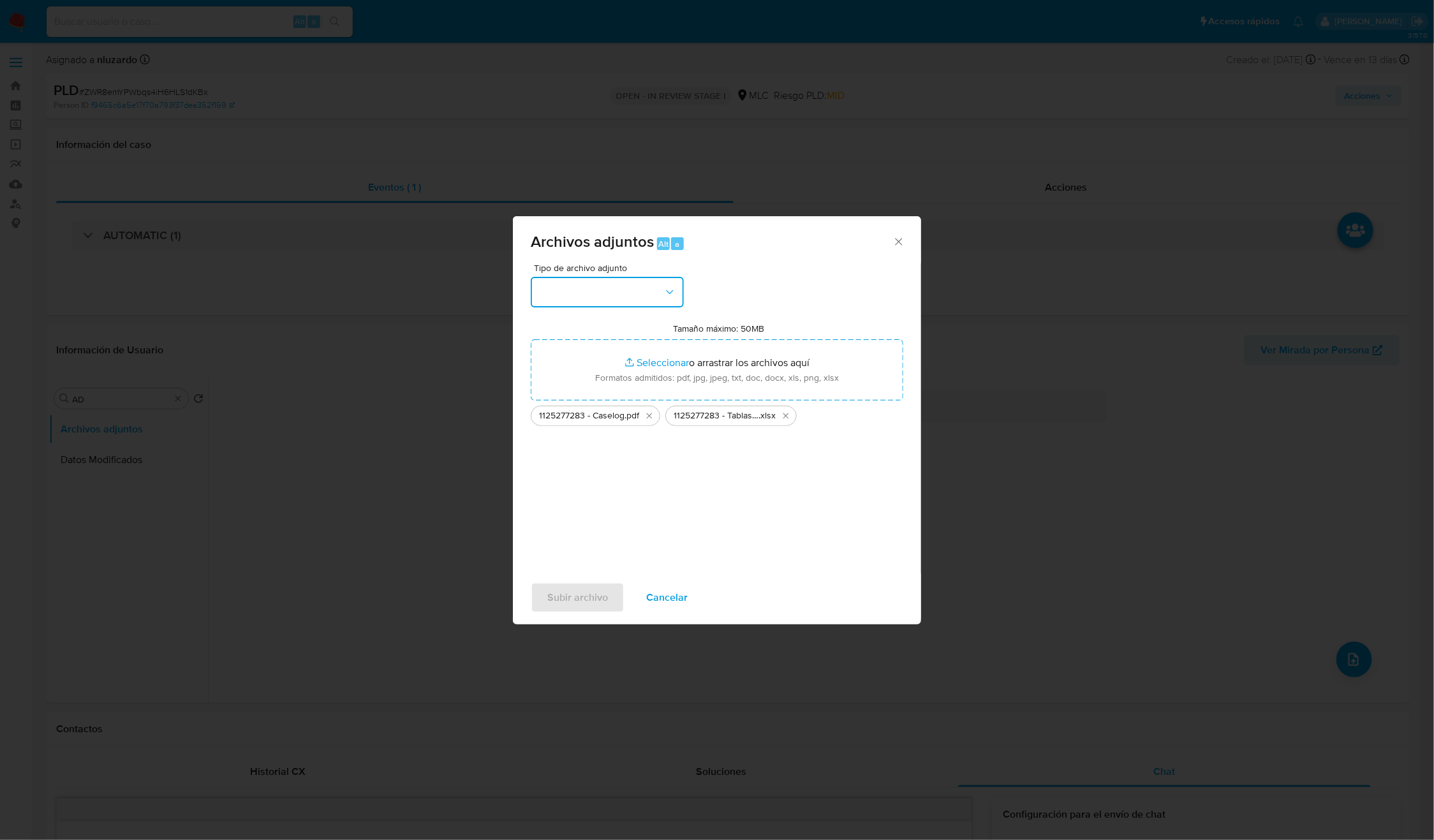
click at [625, 293] on button "button" at bounding box center [608, 293] width 153 height 31
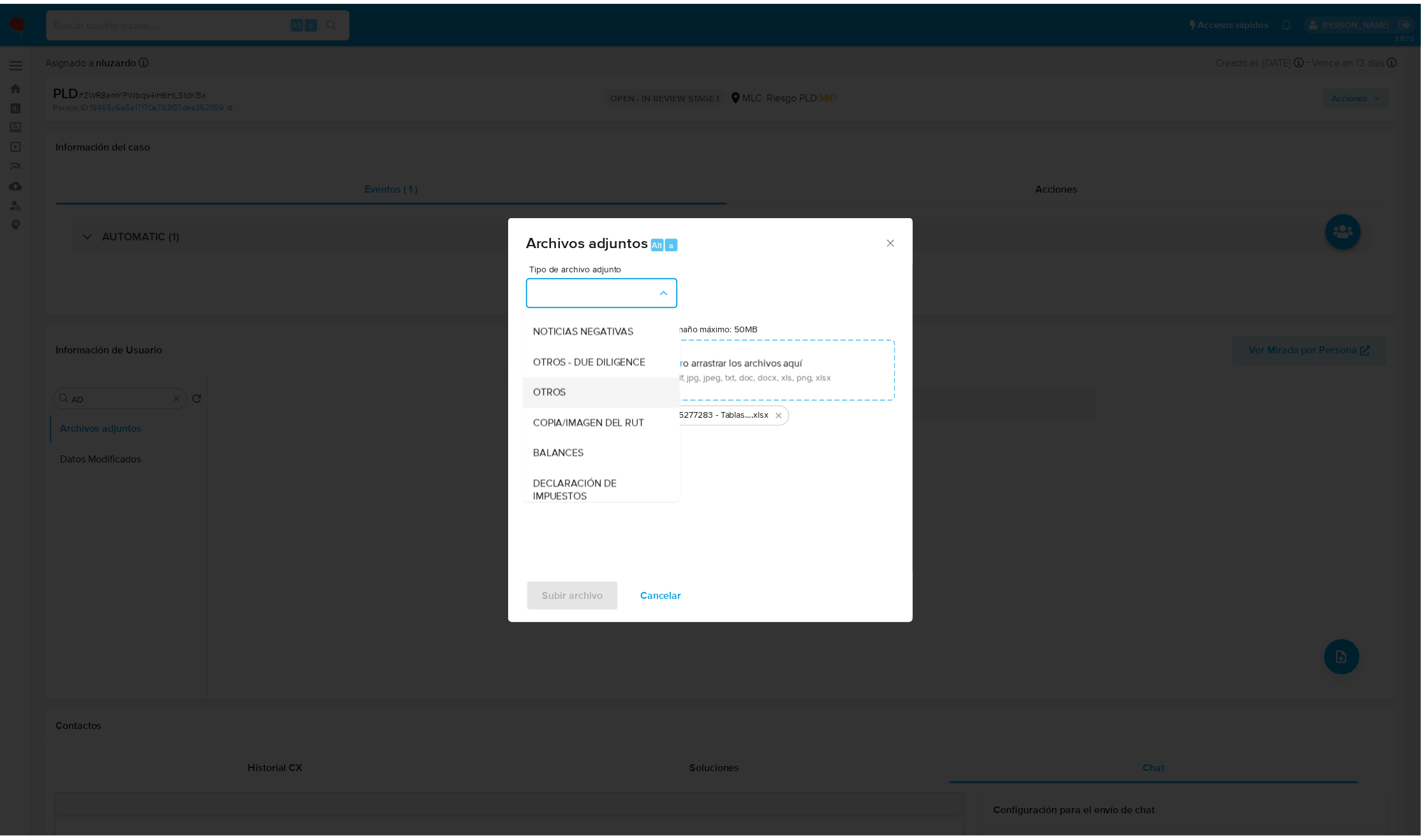
scroll to position [147, 0]
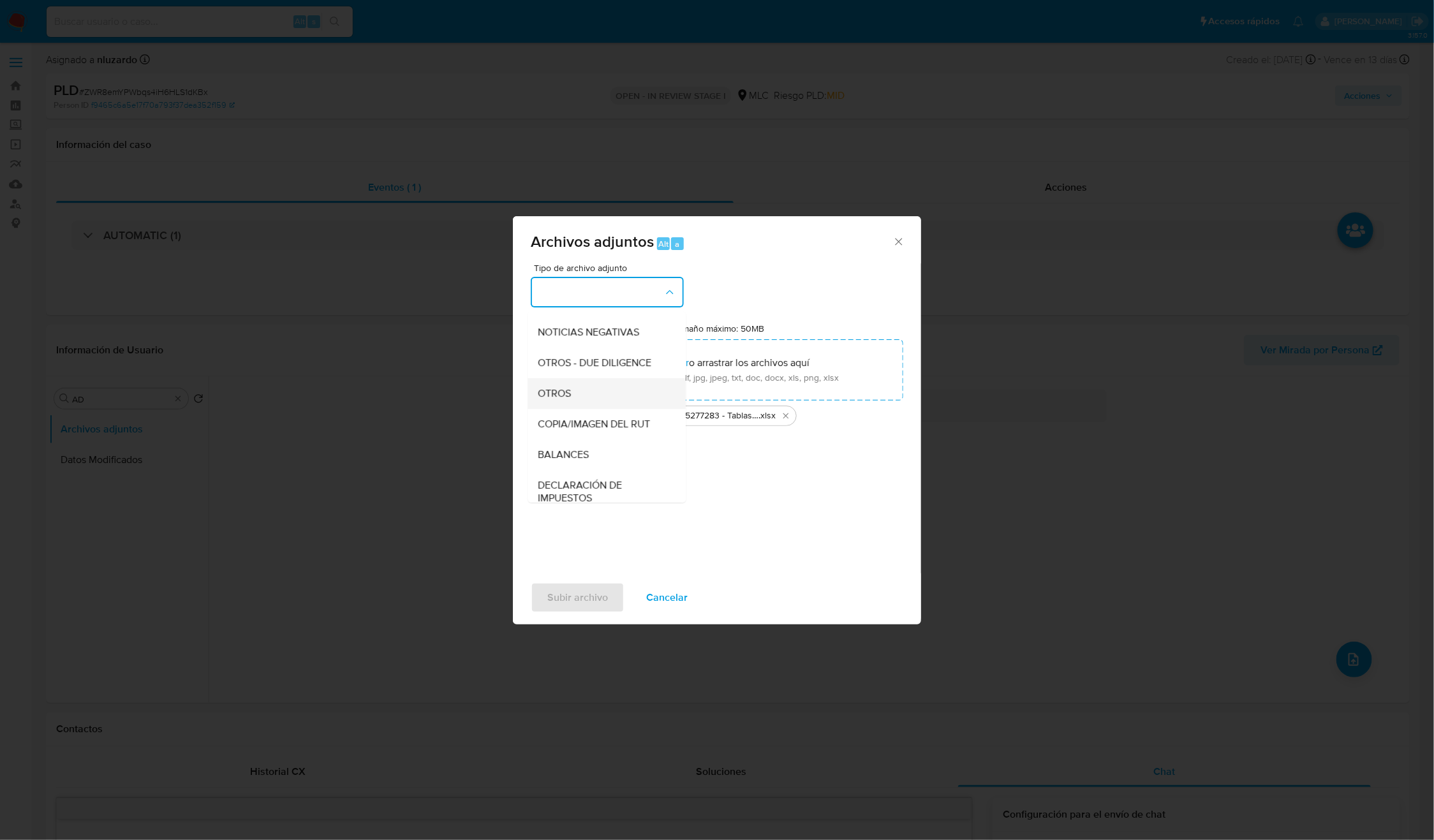
click at [553, 400] on span "OTROS" at bounding box center [555, 393] width 33 height 13
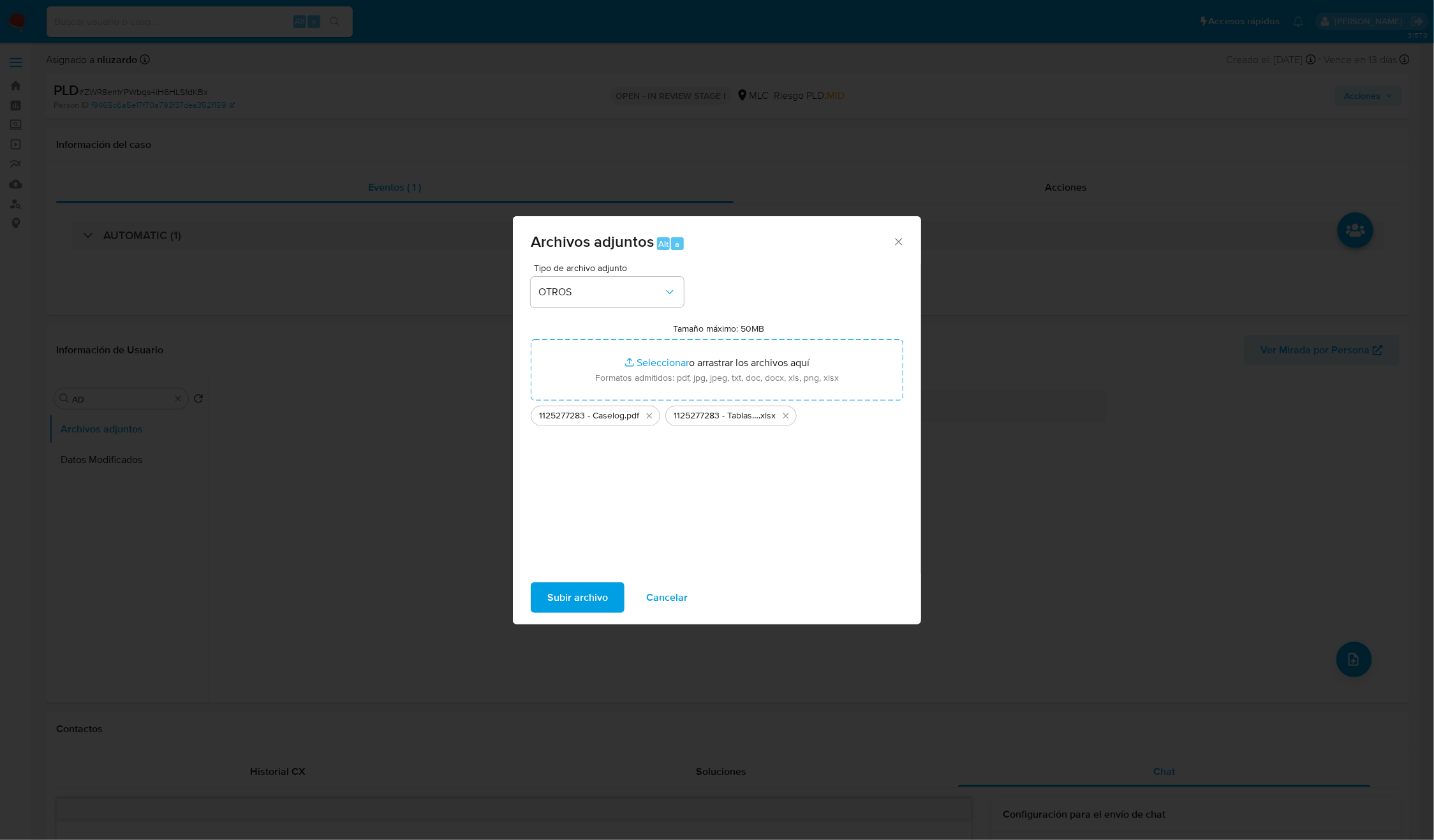
click at [567, 595] on span "Subir archivo" at bounding box center [577, 597] width 61 height 28
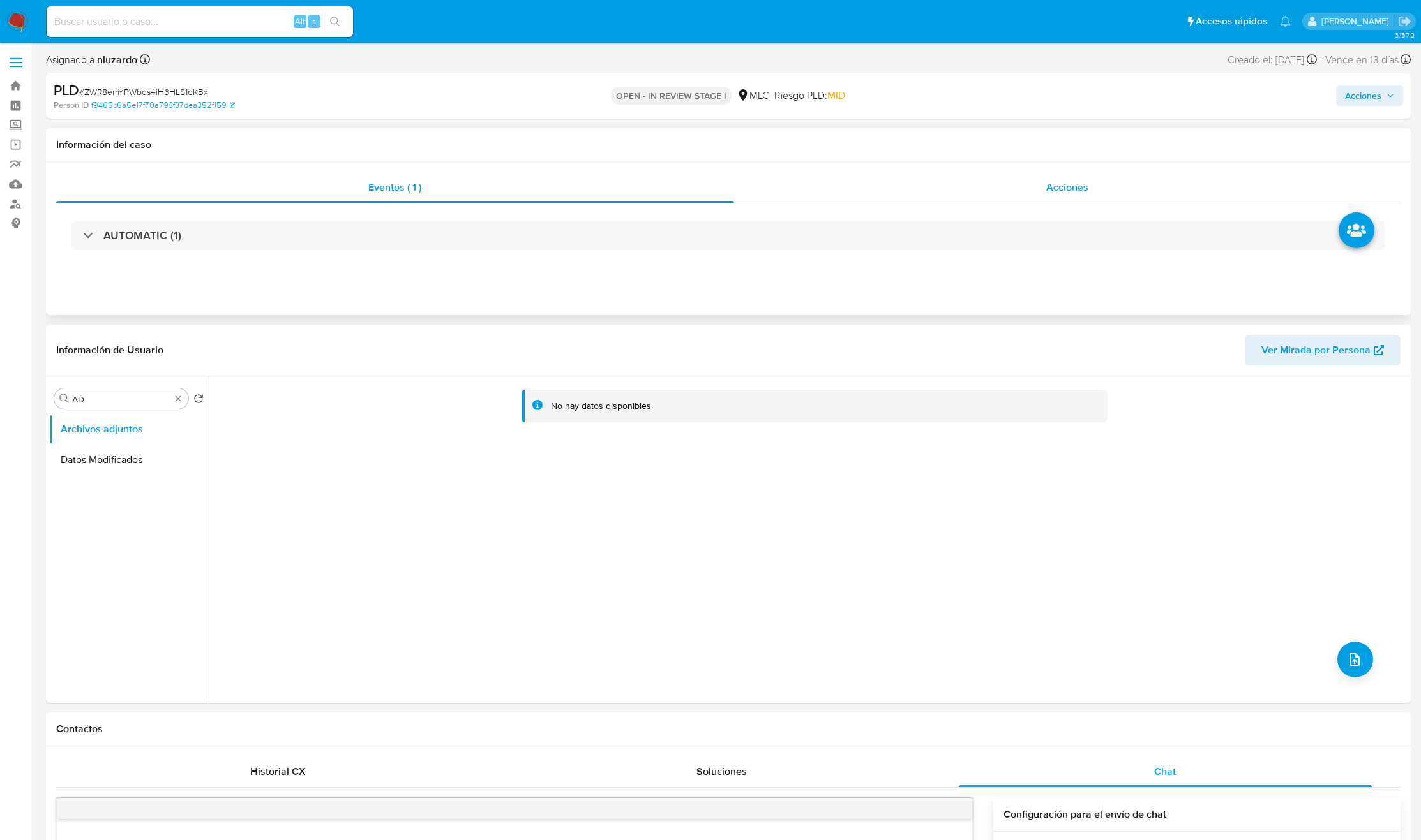
click at [1051, 182] on span "Acciones" at bounding box center [1066, 187] width 42 height 15
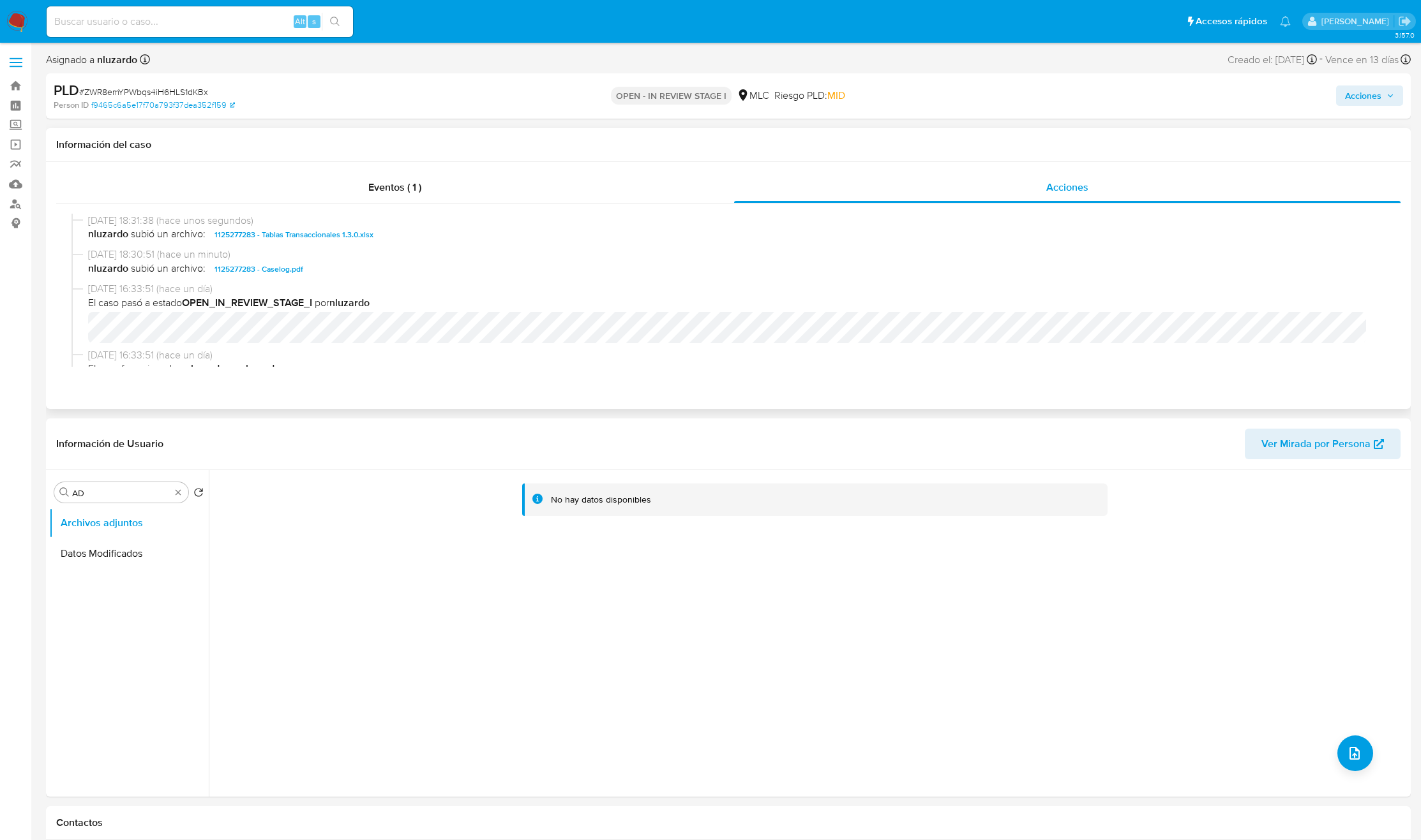
click at [321, 272] on span "nluzardo subió un archivo: 1125277283 - Caselog.pdf" at bounding box center [734, 269] width 1292 height 16
copy span "1125277283 - Caselog.pdf"
click at [1376, 88] on span "Acciones" at bounding box center [1363, 95] width 37 height 20
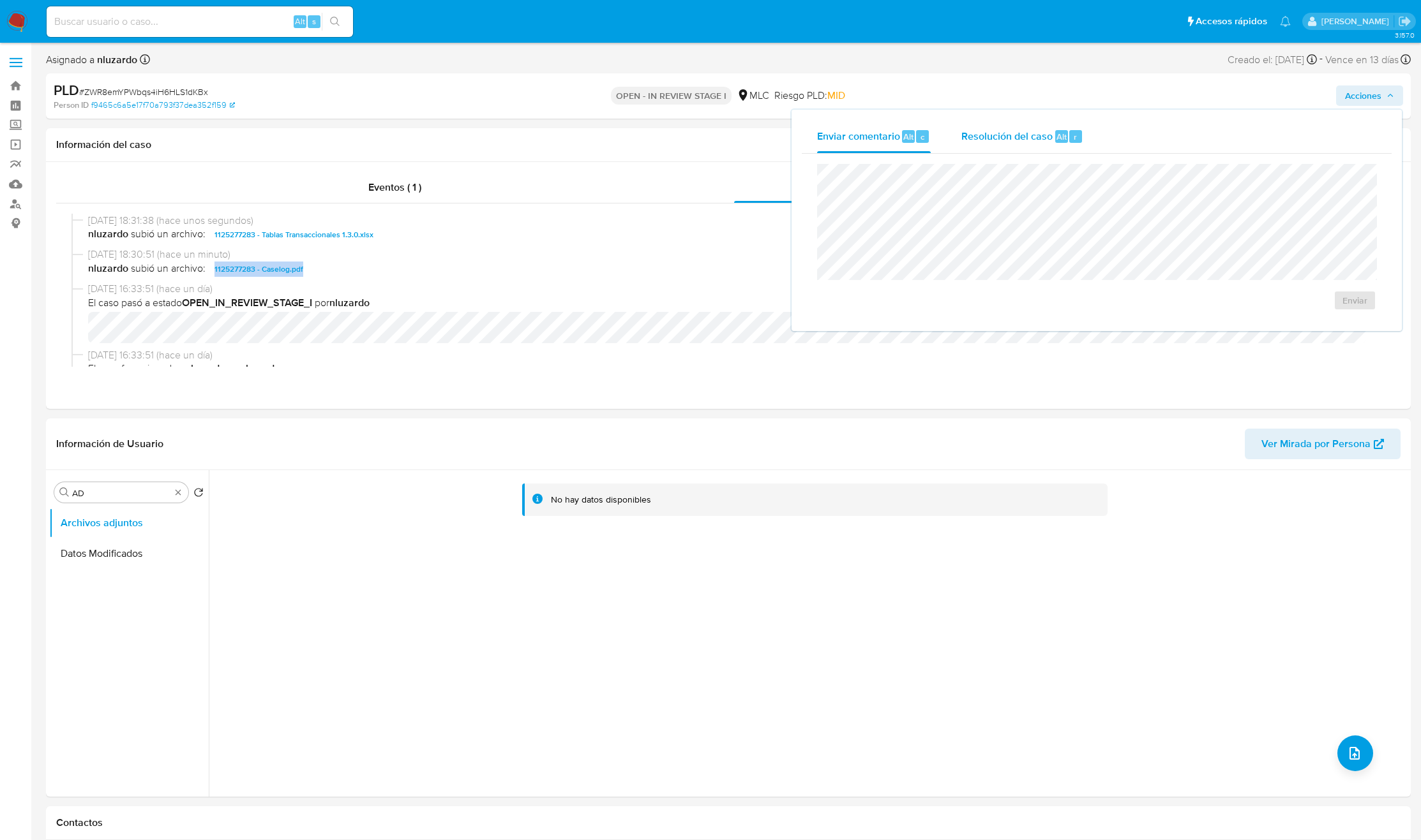
click at [1000, 140] on span "Resolución del caso" at bounding box center [1007, 136] width 91 height 15
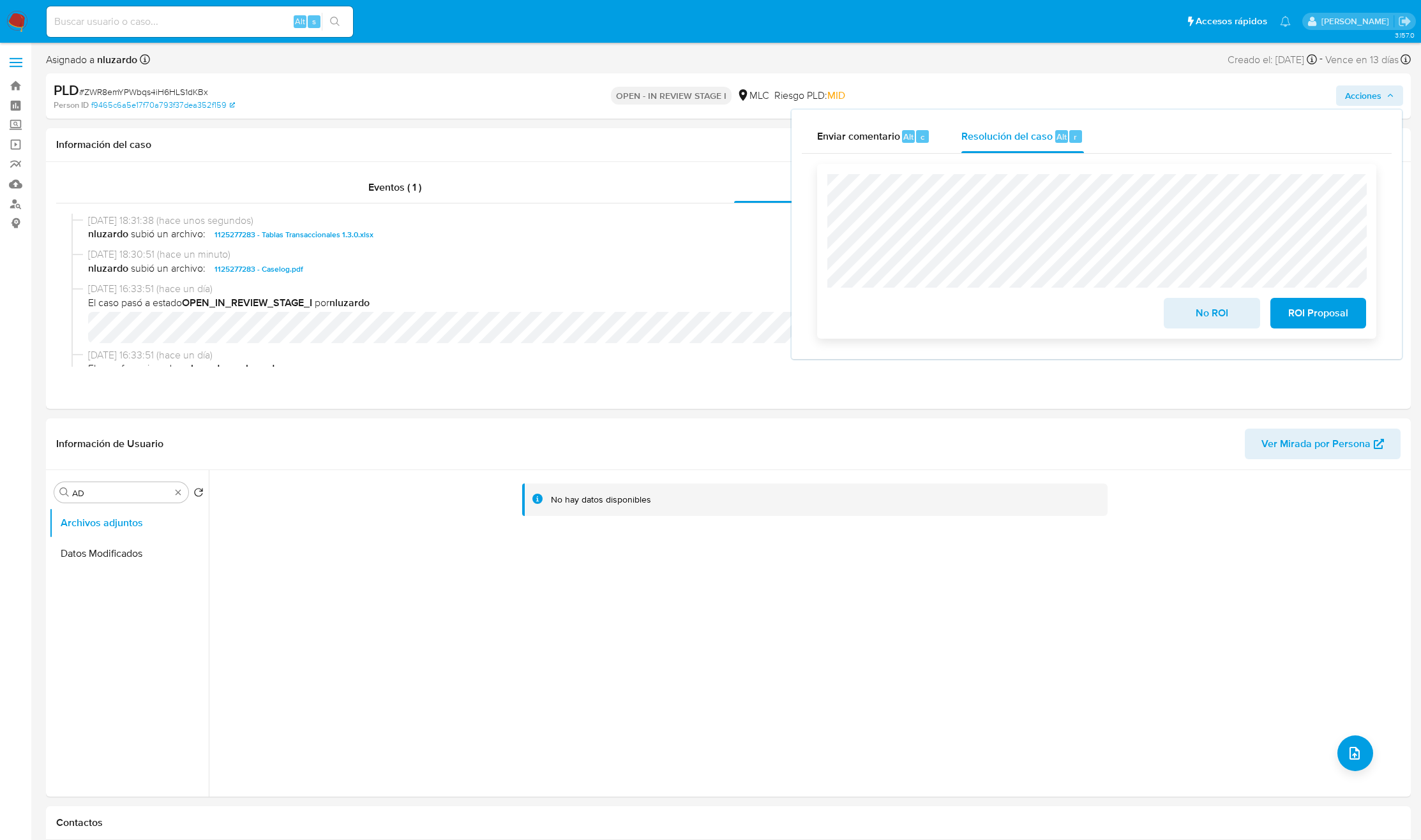
click at [1222, 327] on span "No ROI" at bounding box center [1211, 313] width 63 height 28
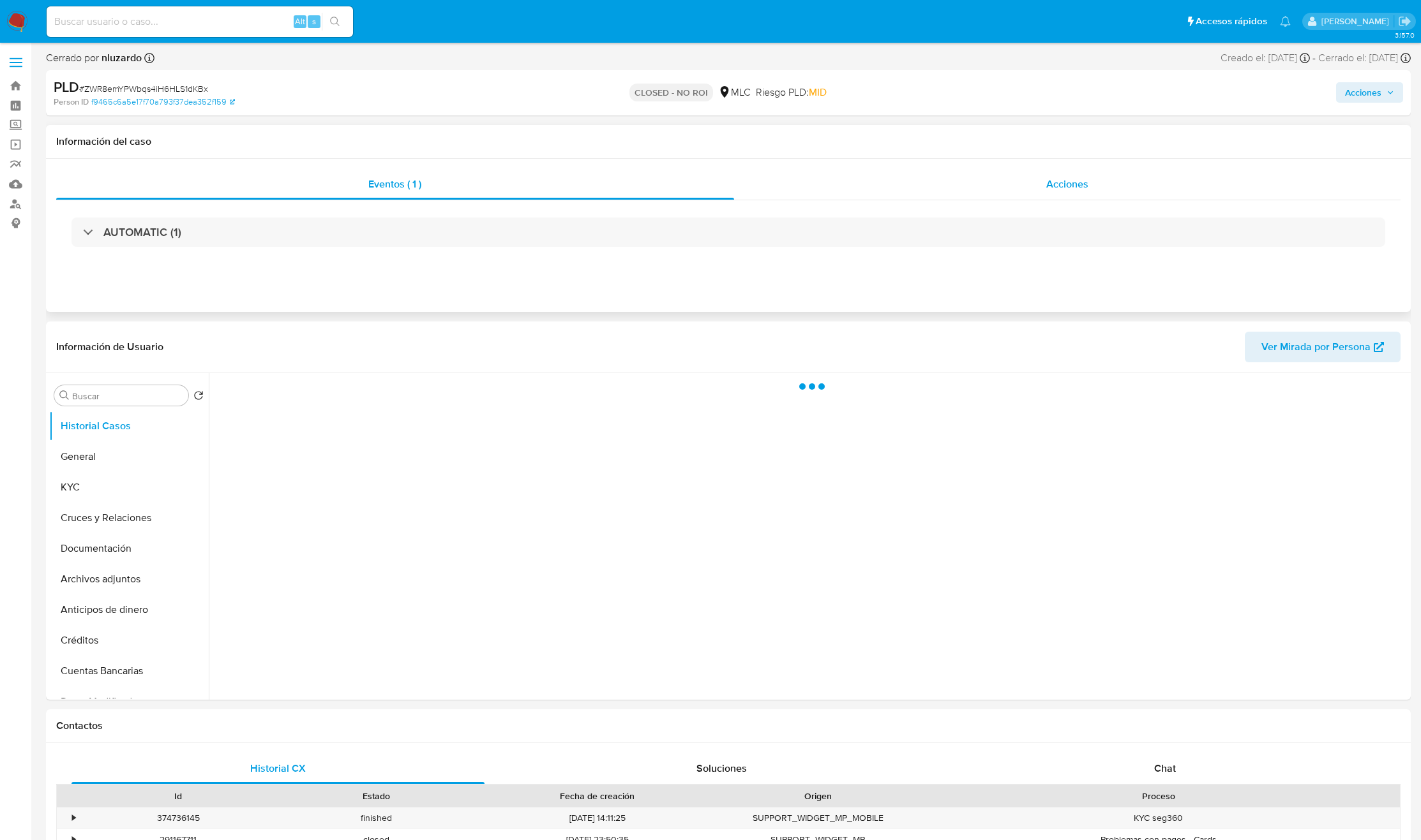
click at [1028, 182] on div "Acciones" at bounding box center [1067, 184] width 667 height 31
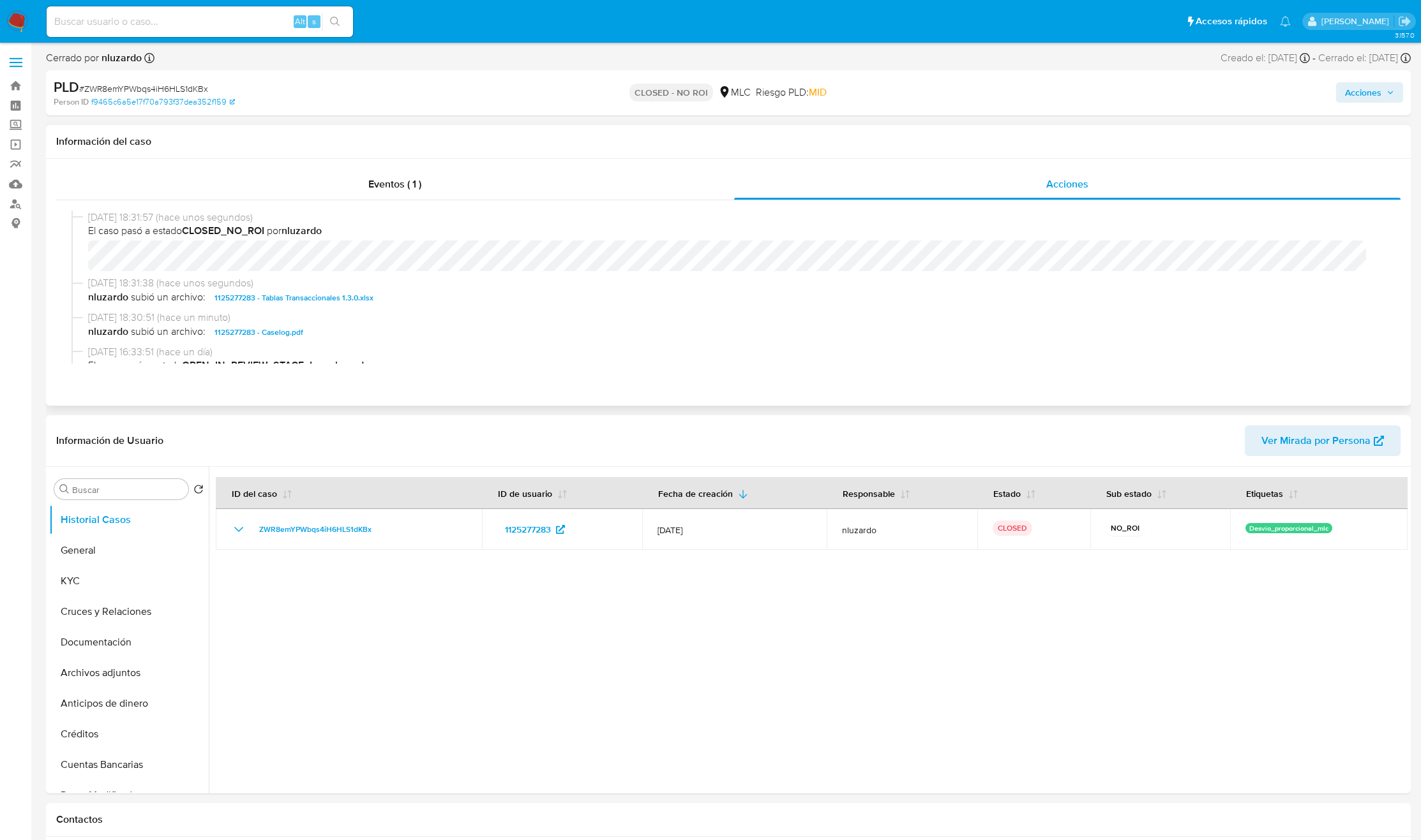
select select "10"
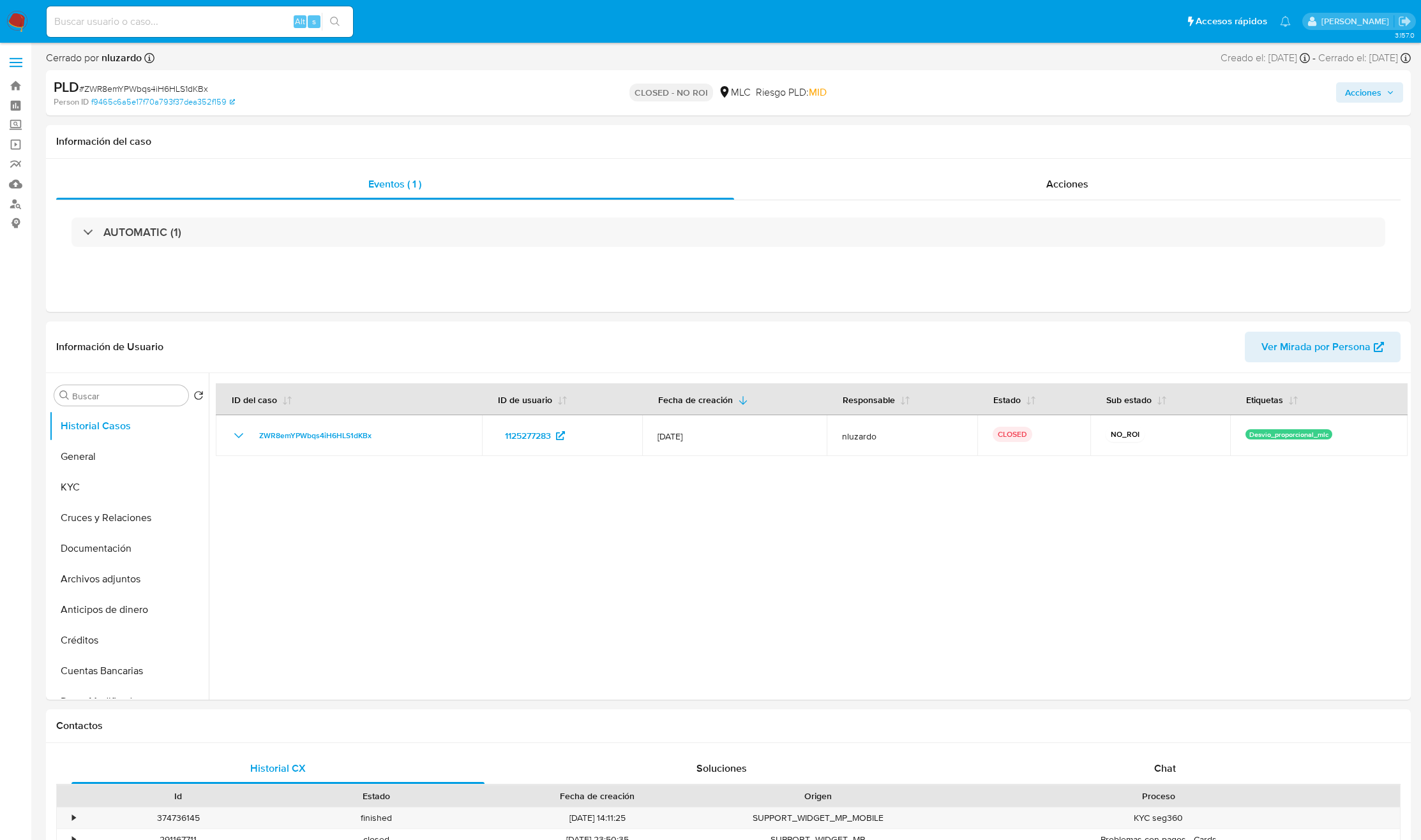
select select "10"
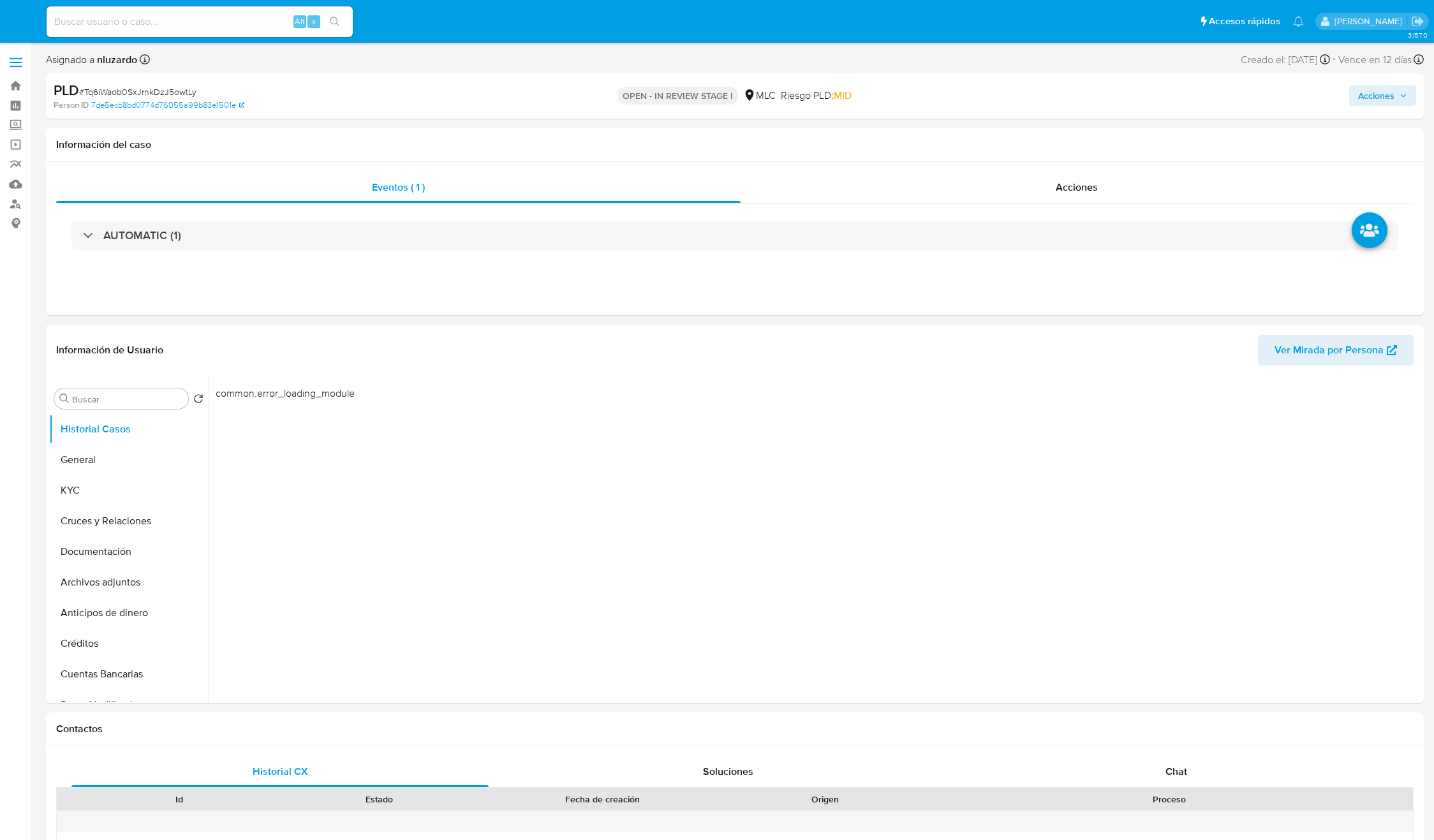
select select "10"
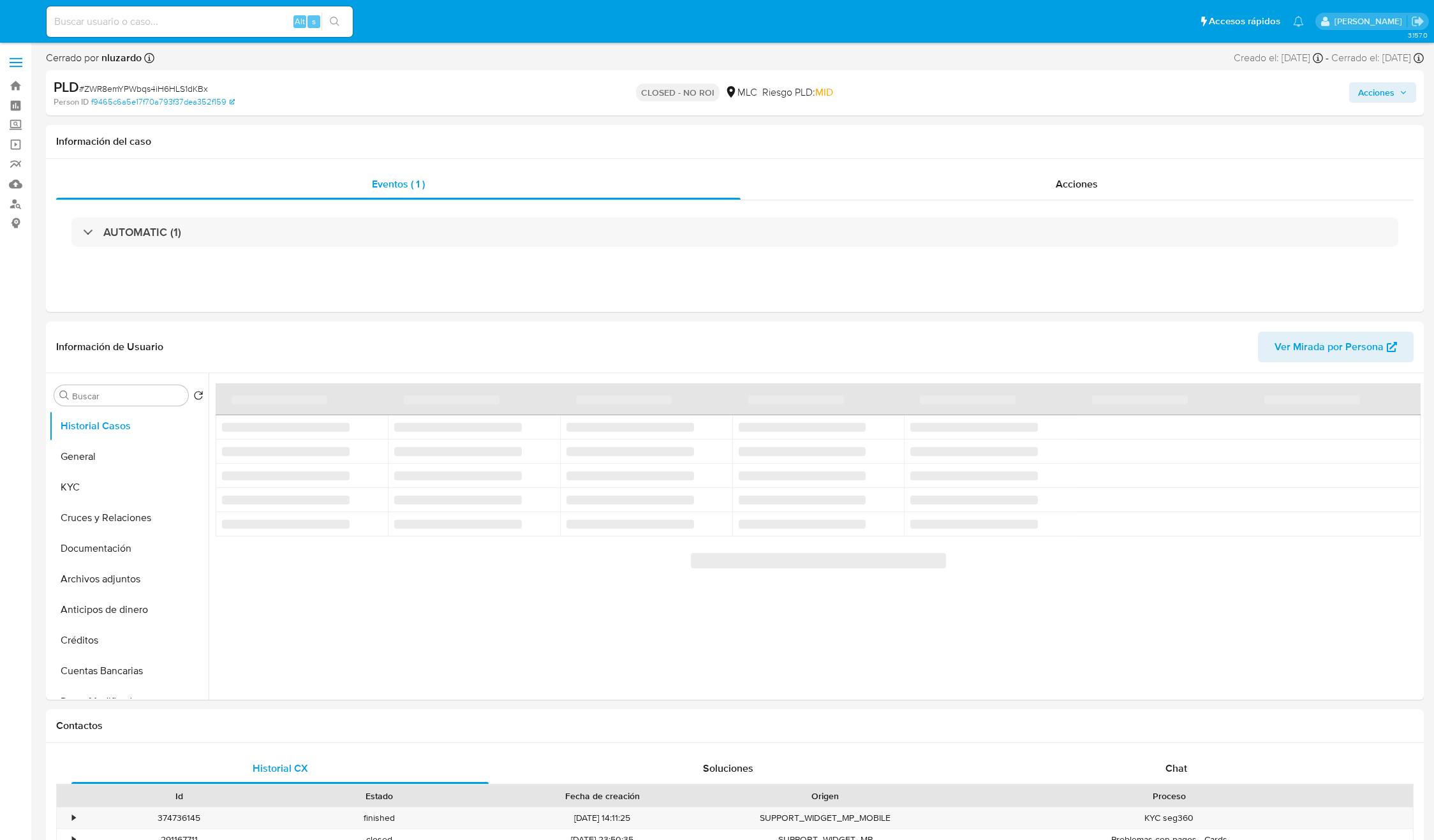
select select "10"
